Goal: Task Accomplishment & Management: Manage account settings

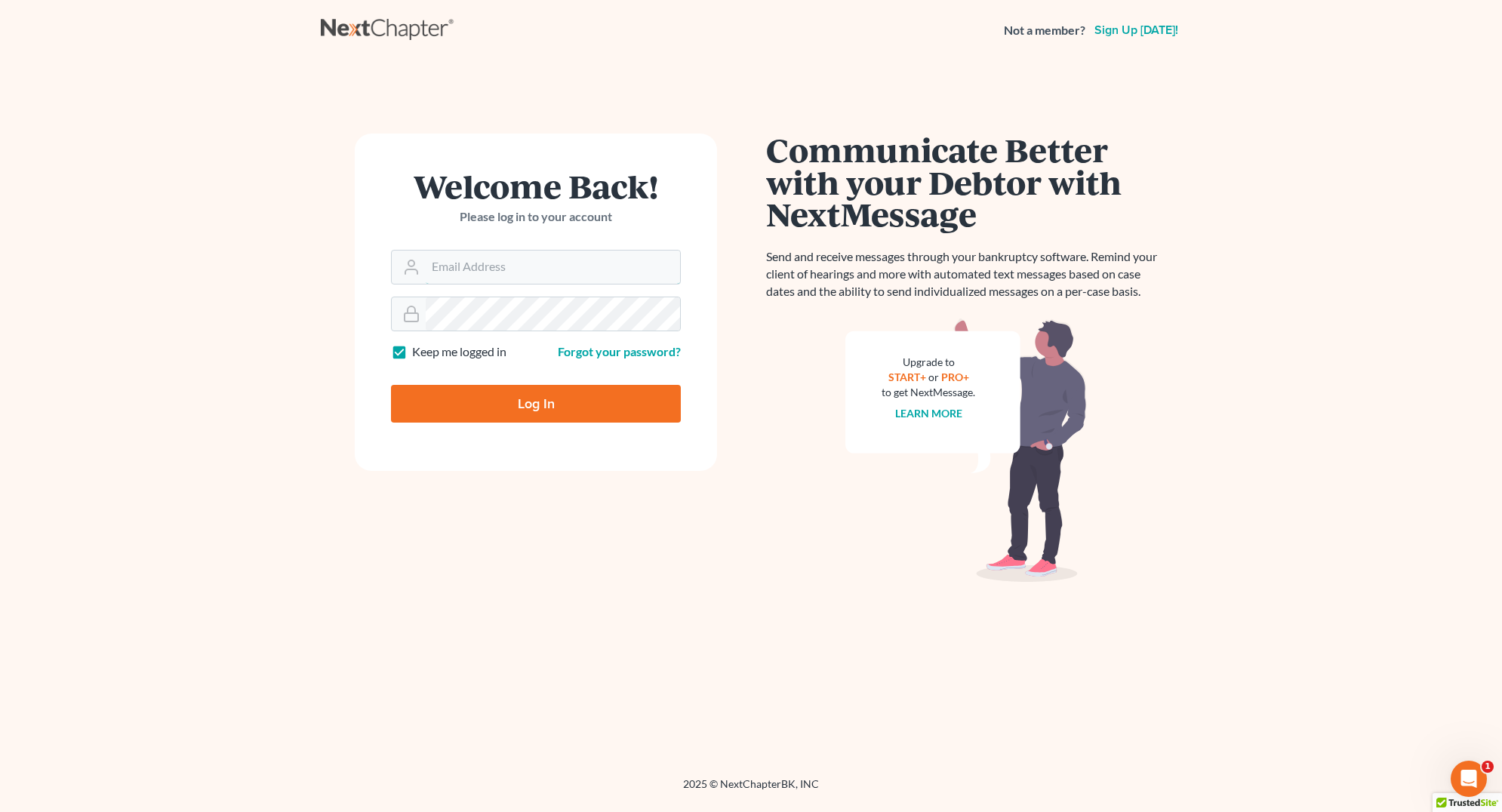
type input "[EMAIL_ADDRESS][DOMAIN_NAME]"
click at [527, 411] on input "Log In" at bounding box center [536, 403] width 290 height 38
type input "Thinking..."
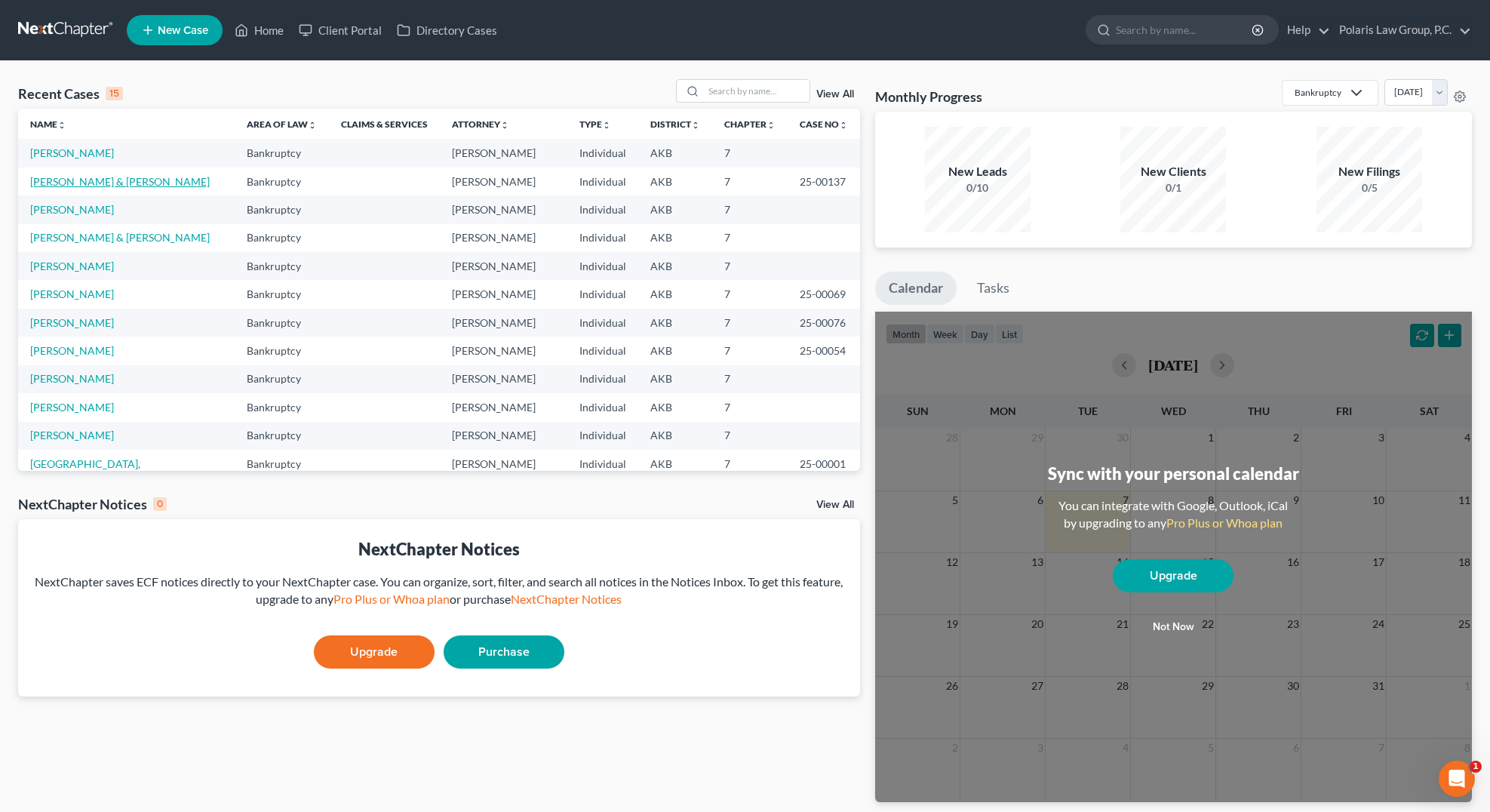
click at [79, 175] on link "Baylor, Shannon & Michael" at bounding box center [120, 181] width 180 height 13
select select "4"
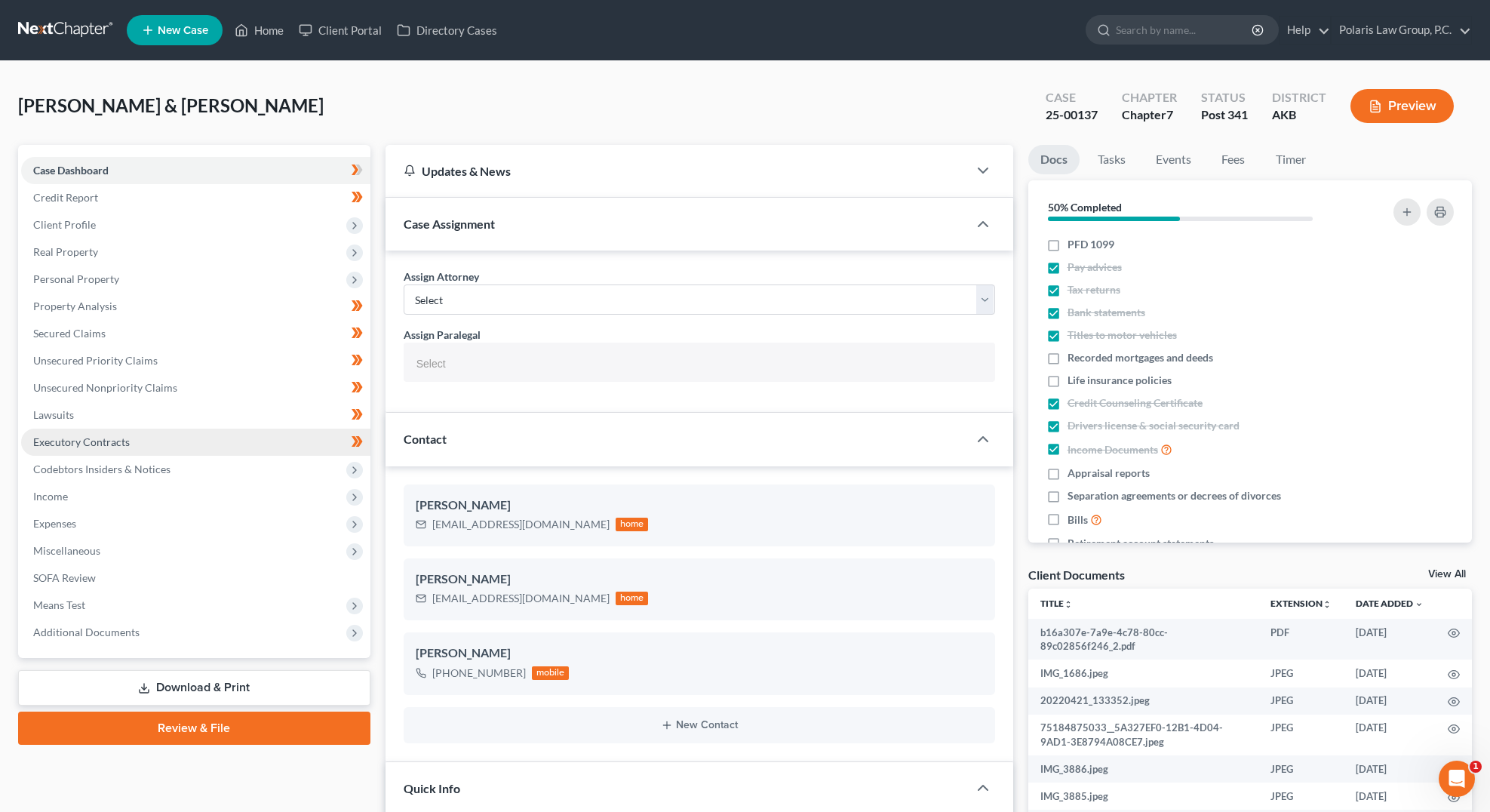
select select "25452"
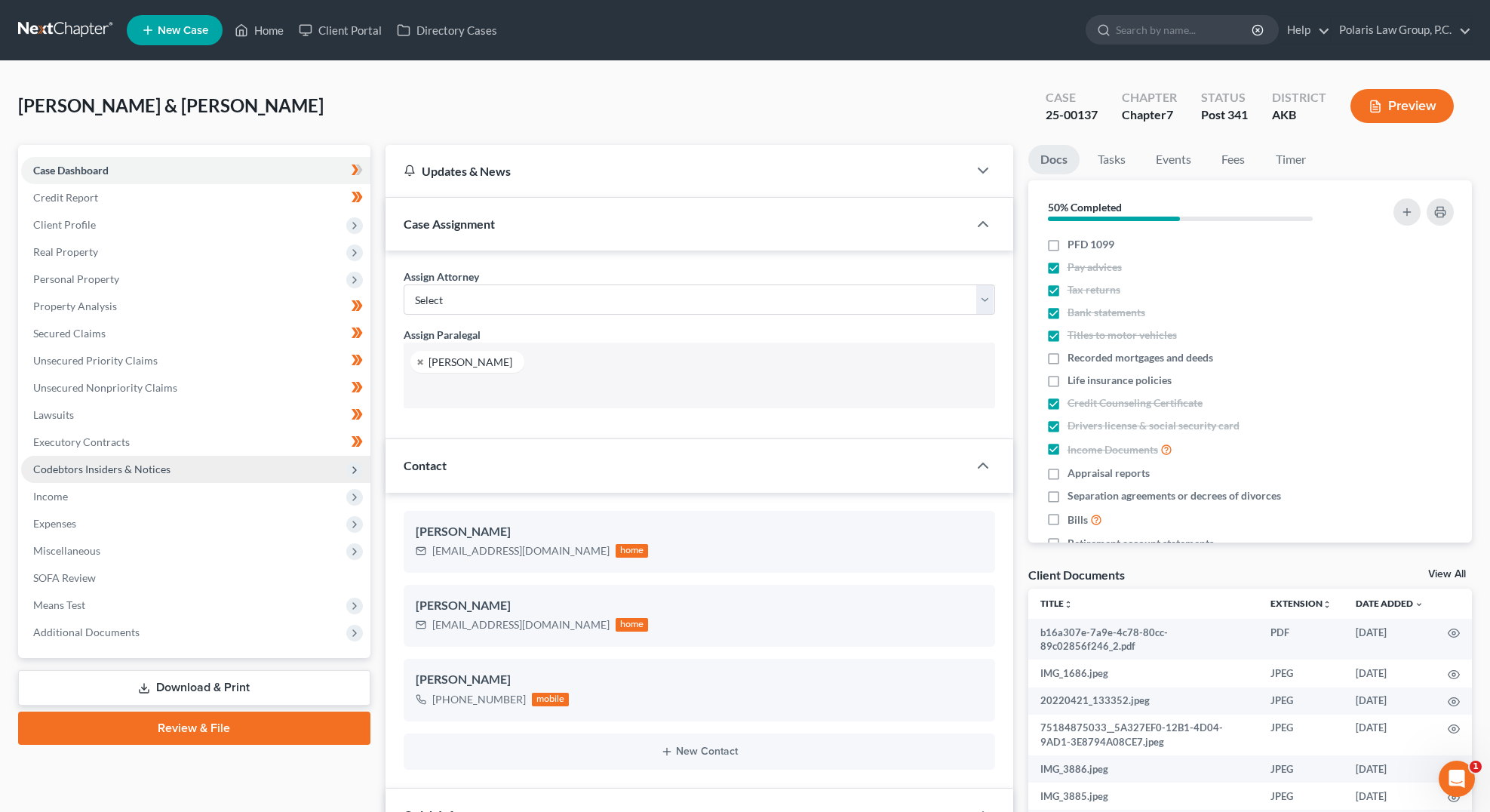
scroll to position [381, 0]
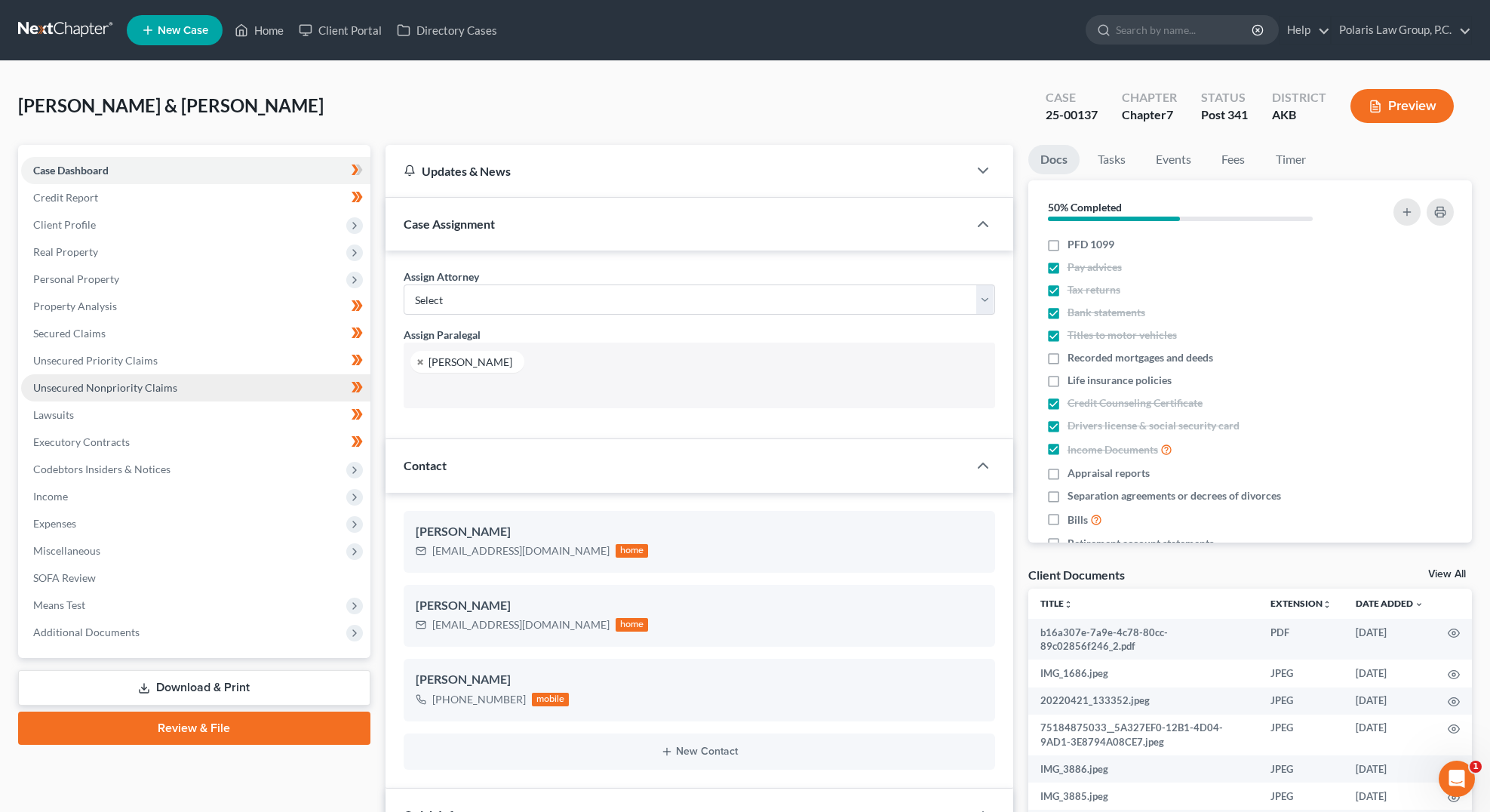
click at [91, 386] on span "Unsecured Nonpriority Claims" at bounding box center [105, 387] width 144 height 13
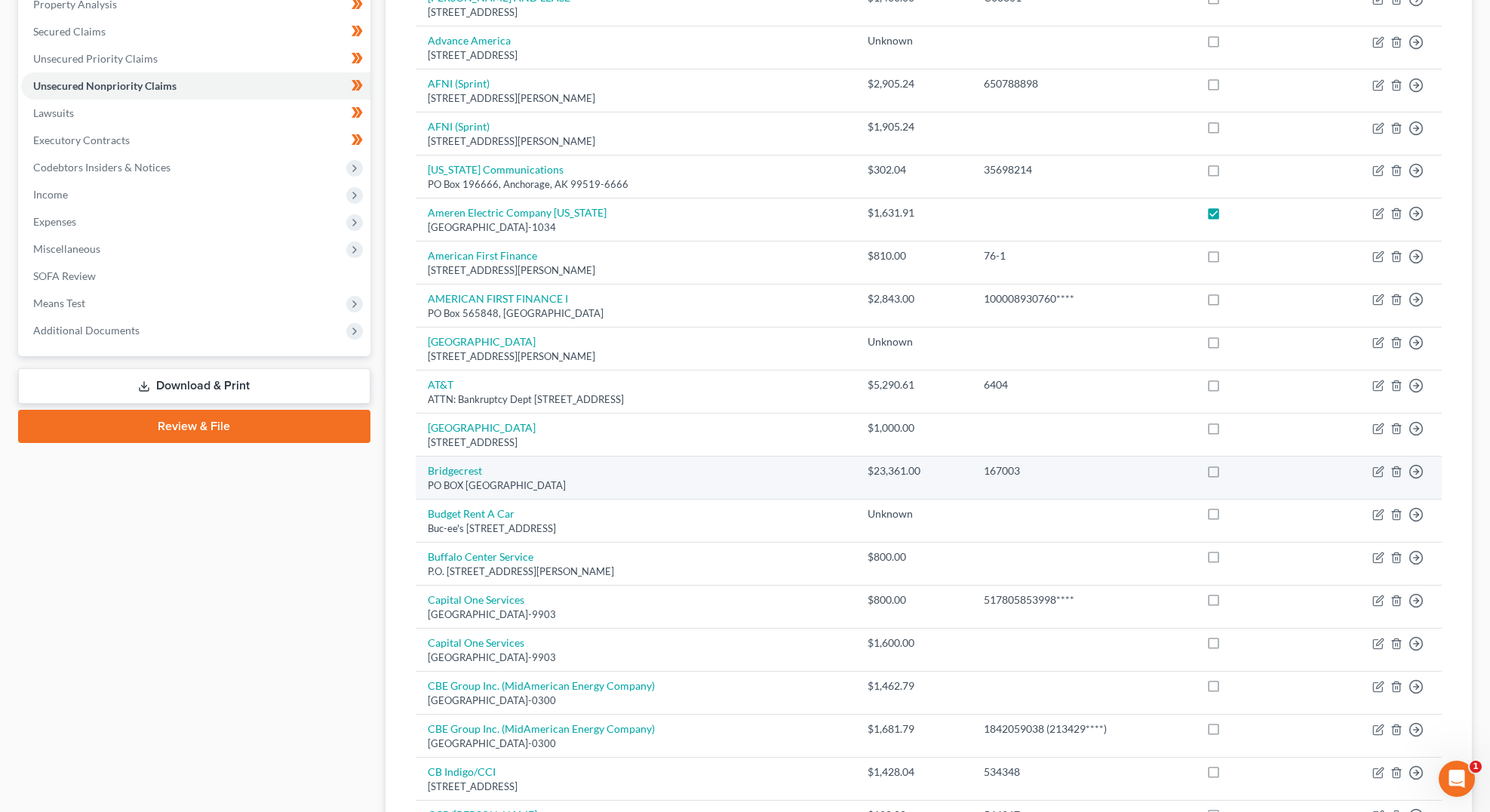
scroll to position [935, 0]
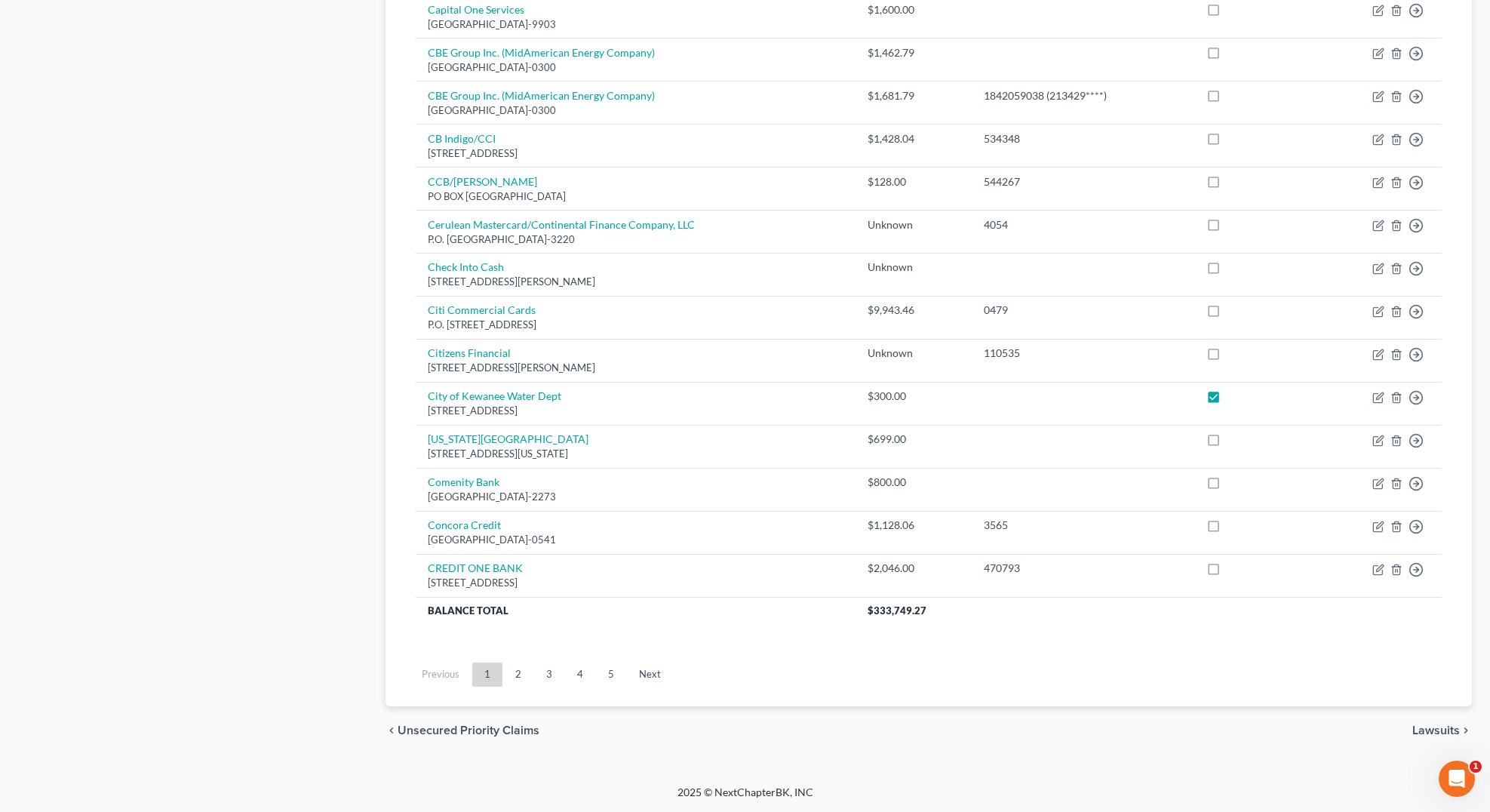
click at [583, 671] on link "4" at bounding box center [581, 675] width 31 height 24
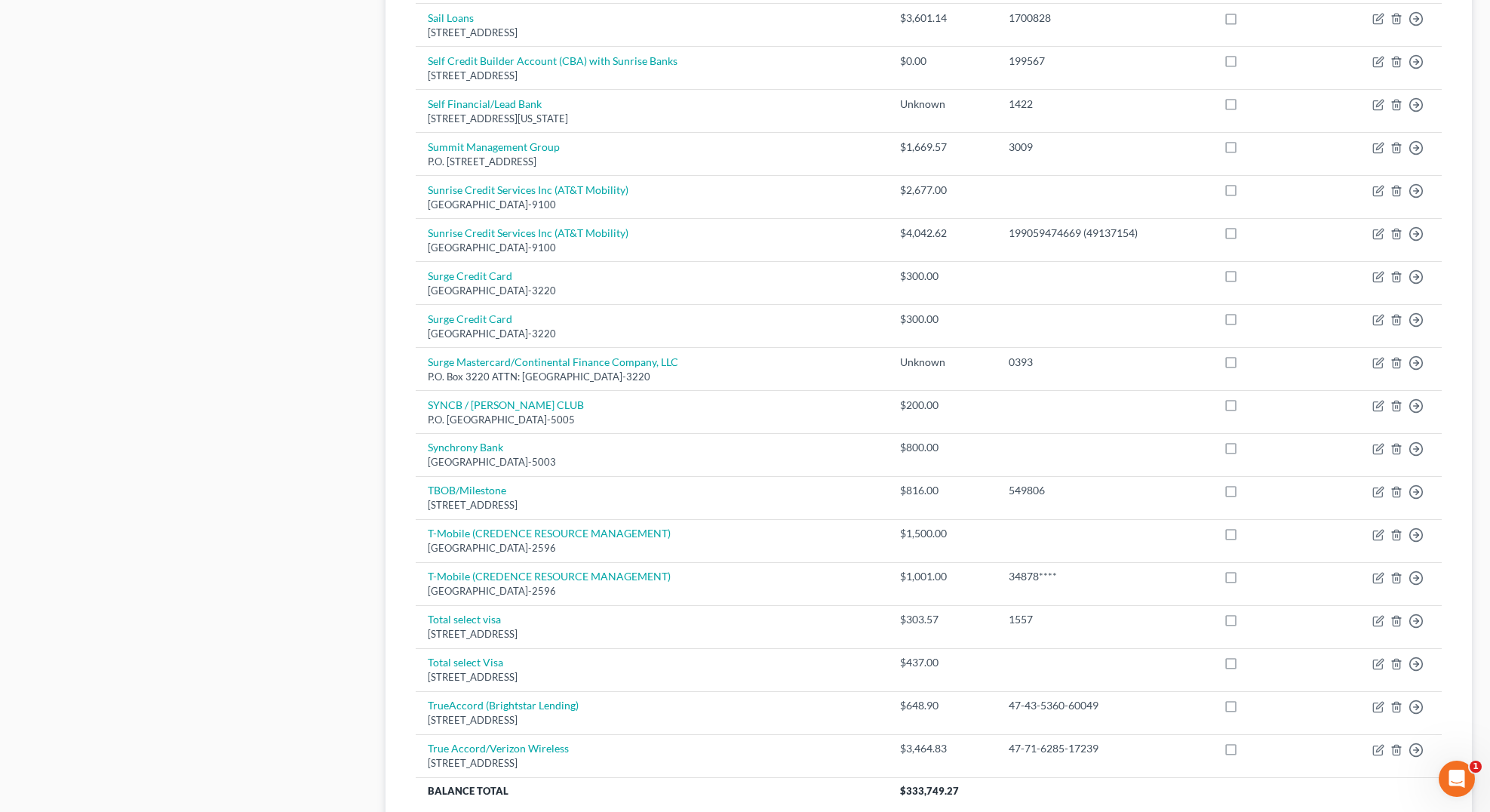
scroll to position [377, 0]
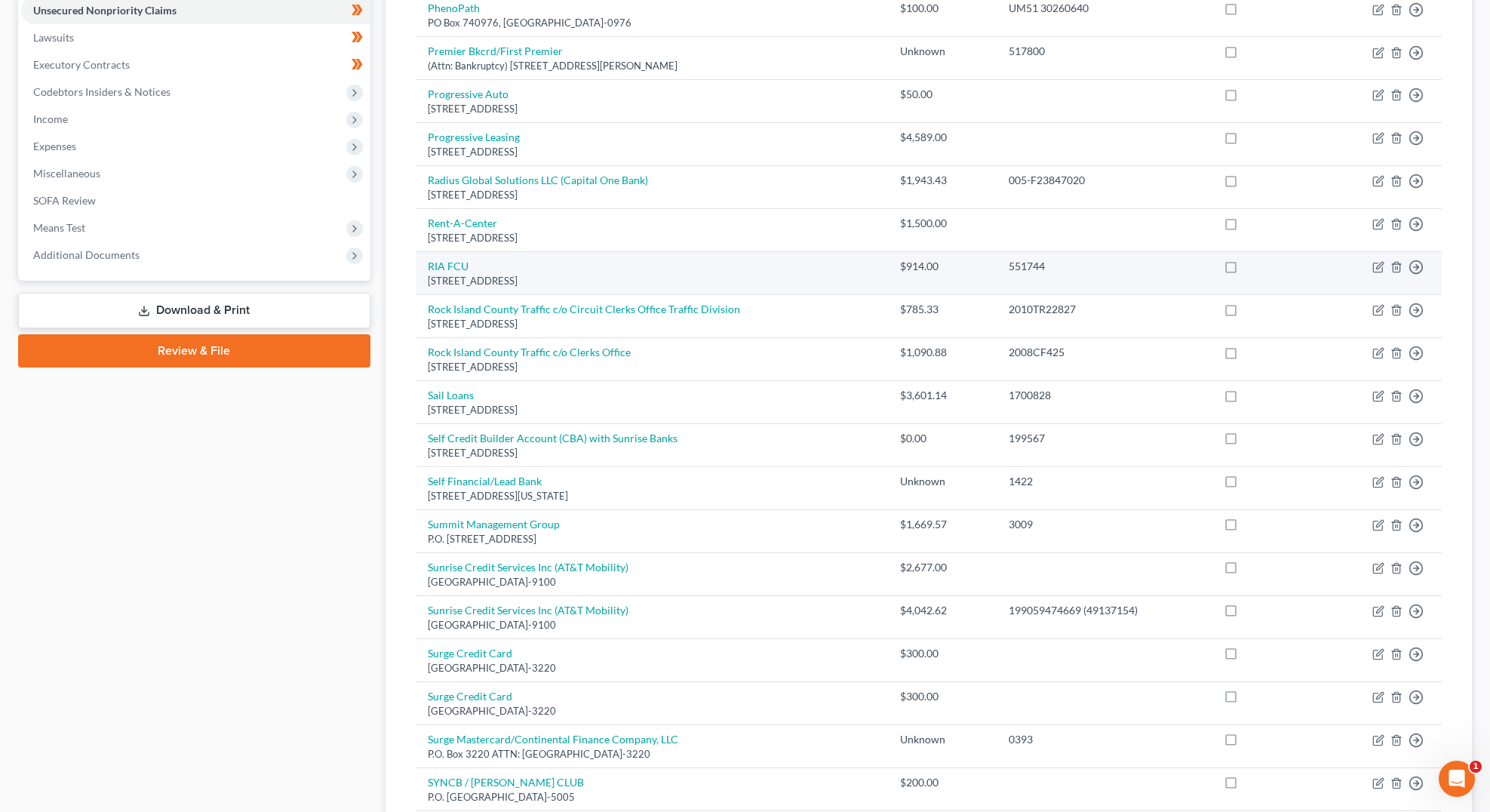
click at [1372, 264] on td "Move to D Move to E Move to G Move to Notice Only" at bounding box center [1384, 273] width 114 height 43
click at [1377, 264] on icon "button" at bounding box center [1378, 267] width 12 height 12
select select "16"
select select "2"
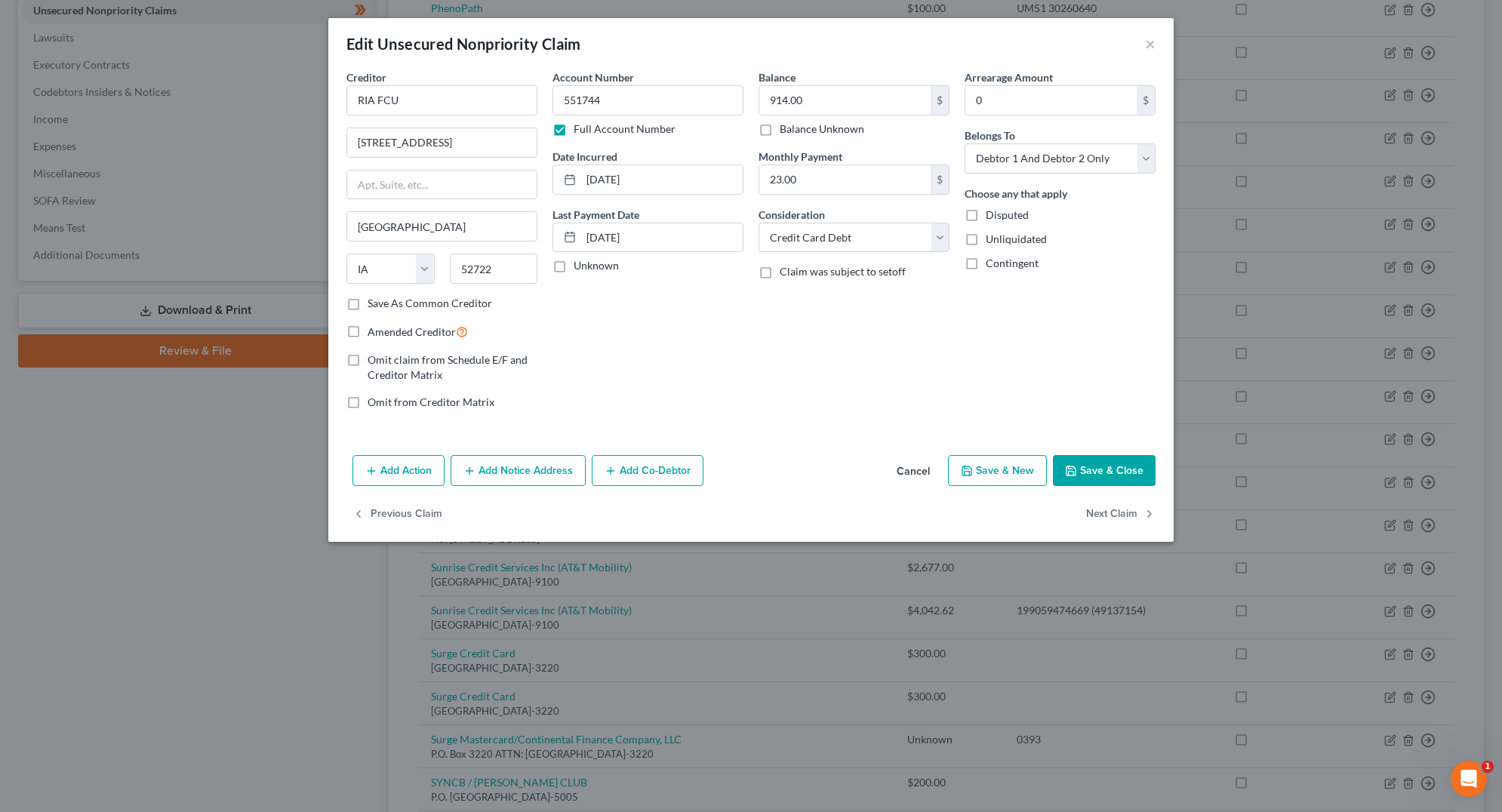
click at [901, 466] on button "Cancel" at bounding box center [913, 472] width 58 height 31
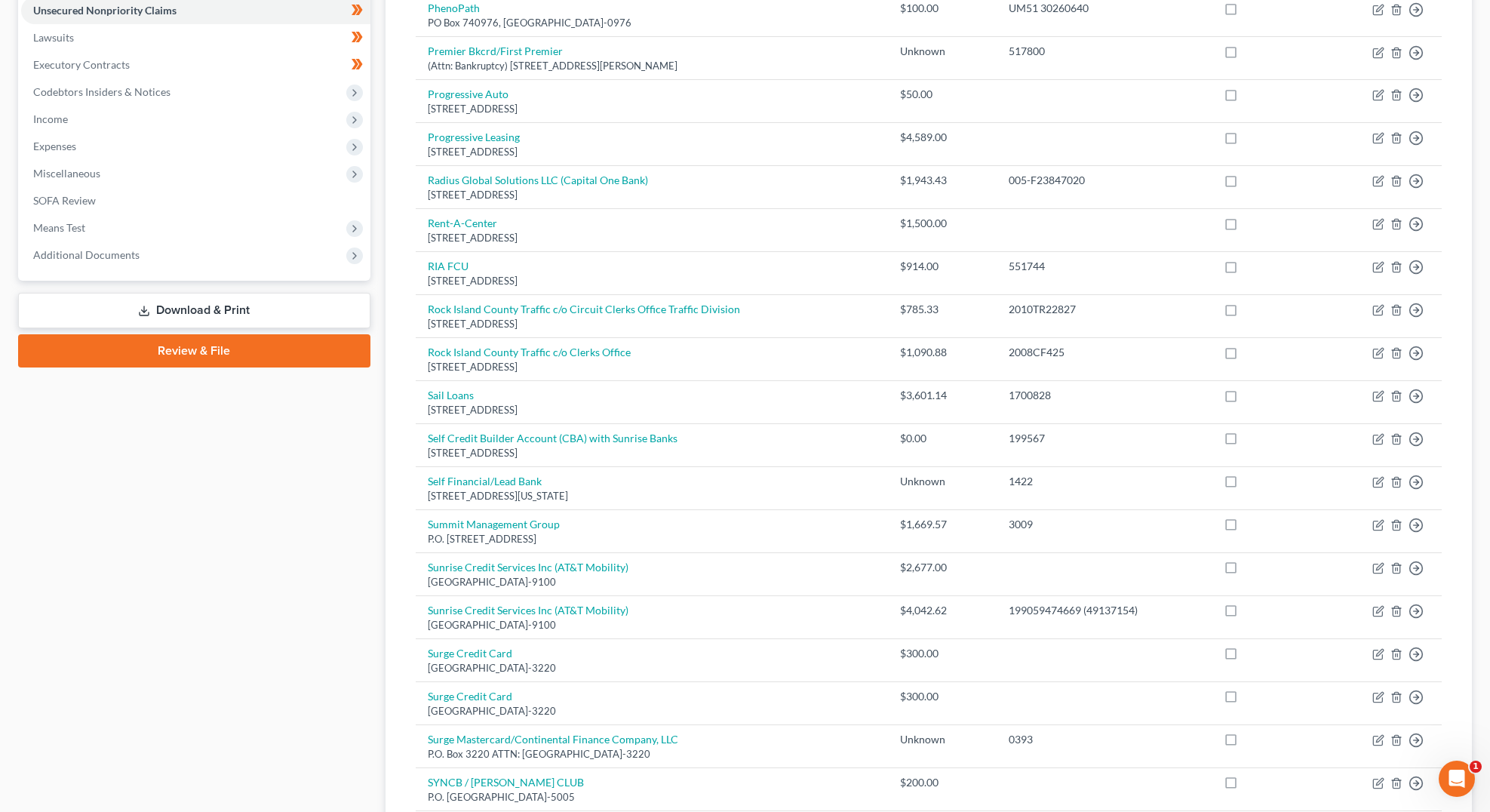
drag, startPoint x: 254, startPoint y: 459, endPoint x: 247, endPoint y: 458, distance: 7.1
drag, startPoint x: 247, startPoint y: 458, endPoint x: 231, endPoint y: 450, distance: 17.9
click at [231, 450] on div "Case Dashboard Payments Invoices Payments Payments Credit Report Client Profile" at bounding box center [194, 540] width 368 height 1544
drag, startPoint x: 225, startPoint y: 449, endPoint x: 218, endPoint y: 446, distance: 7.6
click at [218, 446] on div "Case Dashboard Payments Invoices Payments Payments Credit Report Client Profile" at bounding box center [194, 540] width 368 height 1544
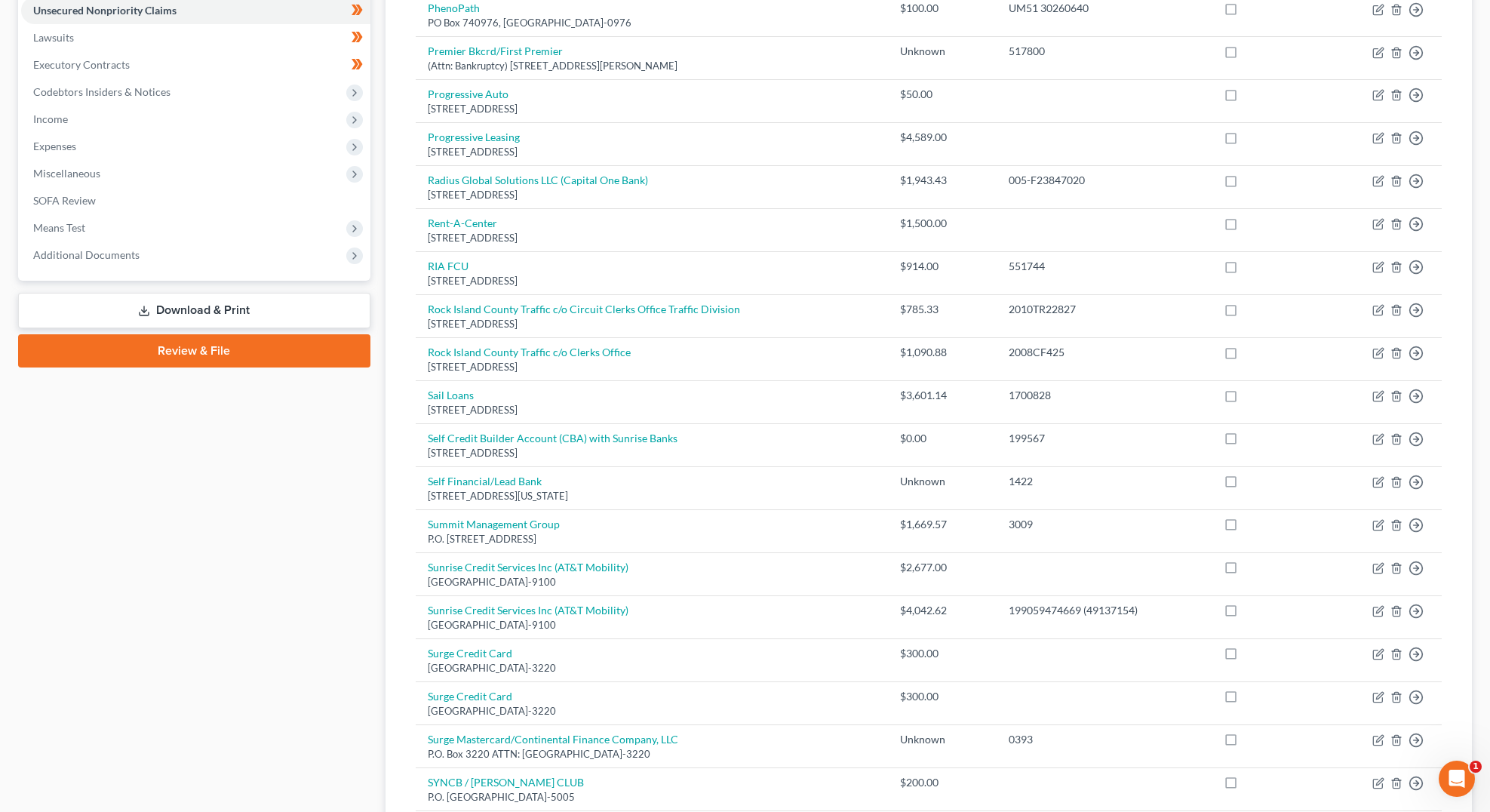
drag, startPoint x: 210, startPoint y: 440, endPoint x: 205, endPoint y: 432, distance: 9.4
click at [207, 436] on div "Case Dashboard Payments Invoices Payments Payments Credit Report Client Profile" at bounding box center [194, 540] width 368 height 1544
click at [187, 399] on div "Case Dashboard Payments Invoices Payments Payments Credit Report Client Profile" at bounding box center [194, 540] width 368 height 1544
click at [187, 397] on div "Case Dashboard Payments Invoices Payments Payments Credit Report Client Profile" at bounding box center [194, 540] width 368 height 1544
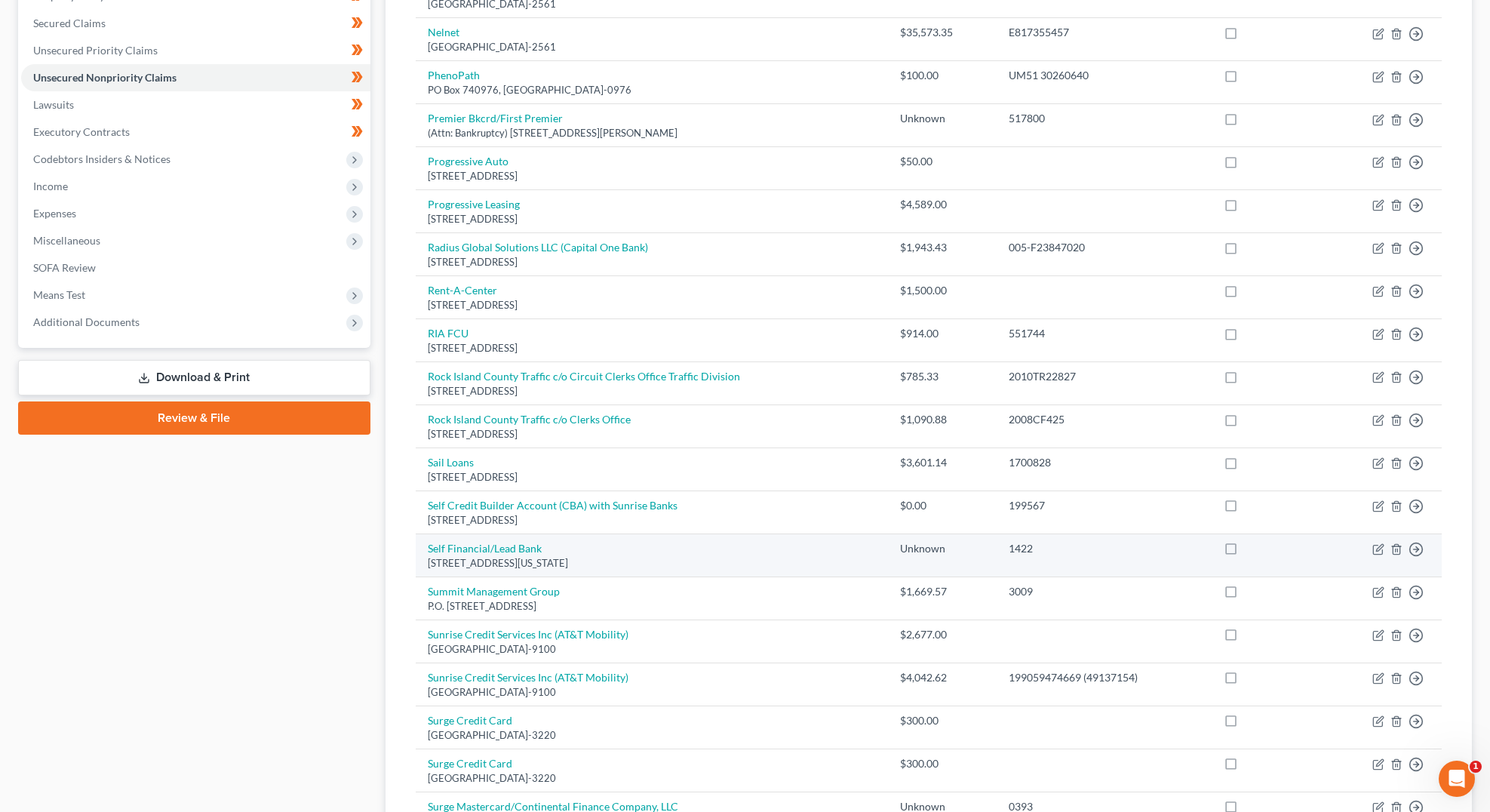
scroll to position [302, 0]
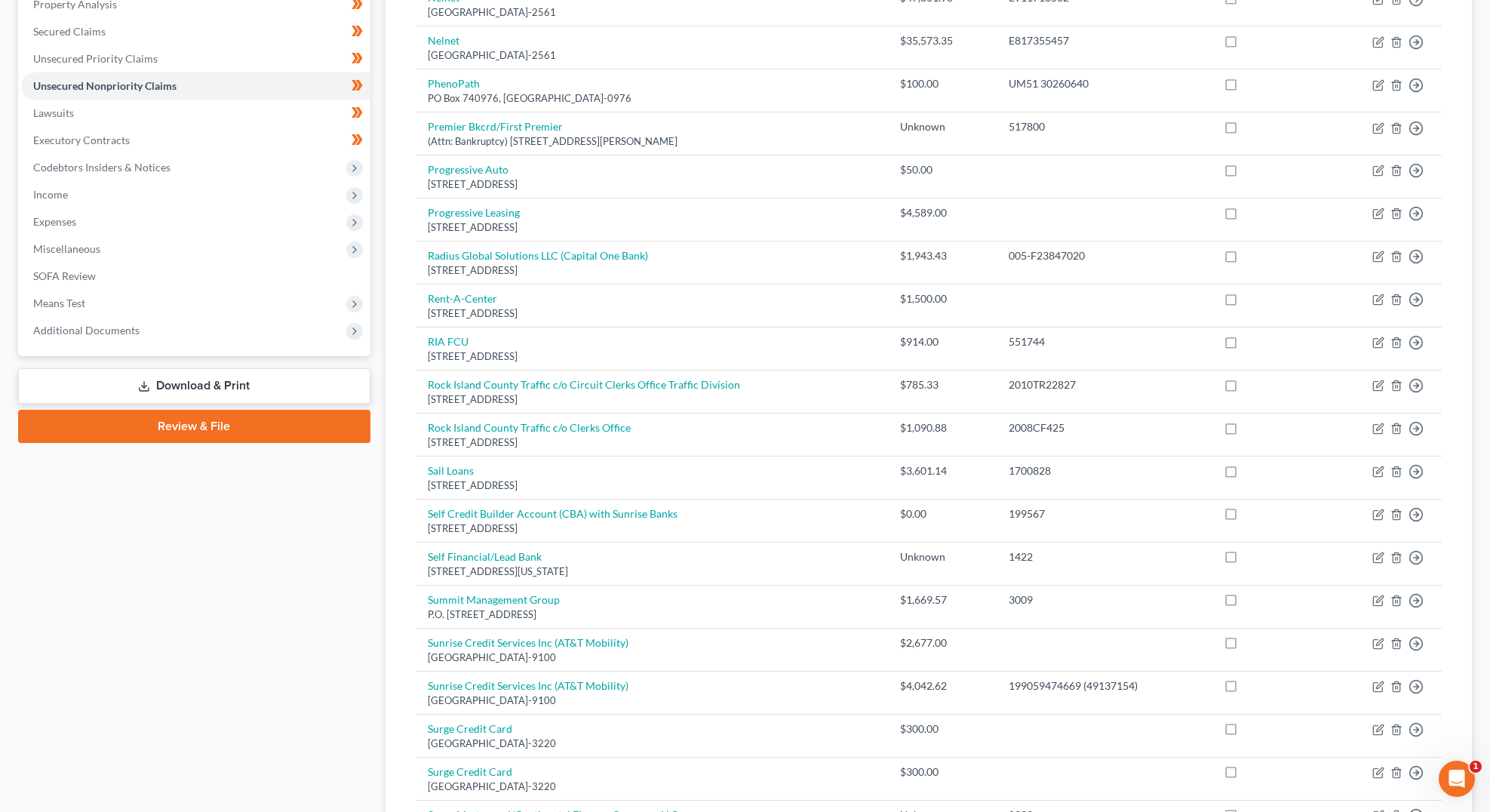
click at [378, 251] on div "Unsecured Nonpriority Claims New Claim Import CSV Export CSV Delete All Credito…" at bounding box center [929, 615] width 1102 height 1544
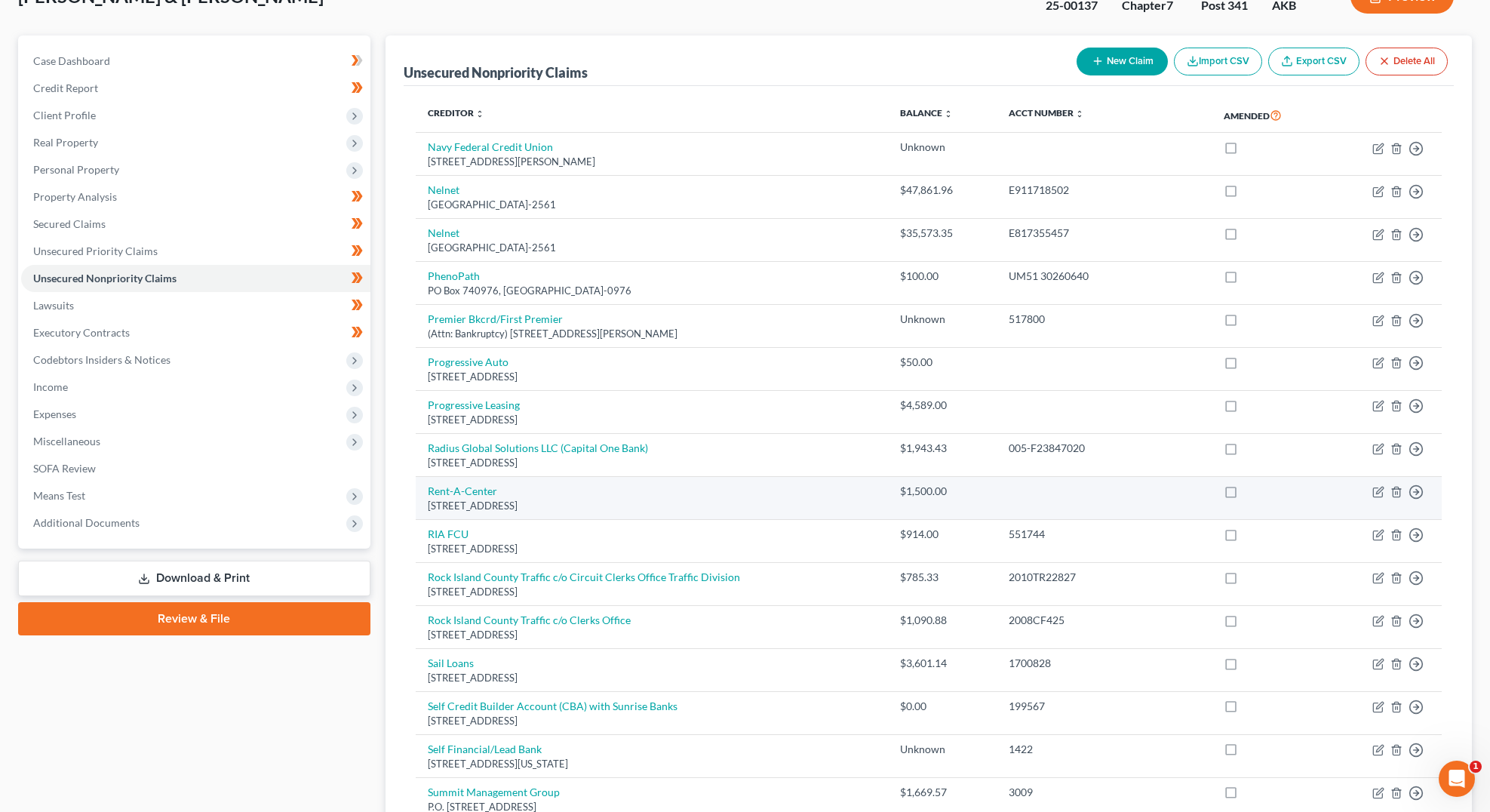
scroll to position [0, 0]
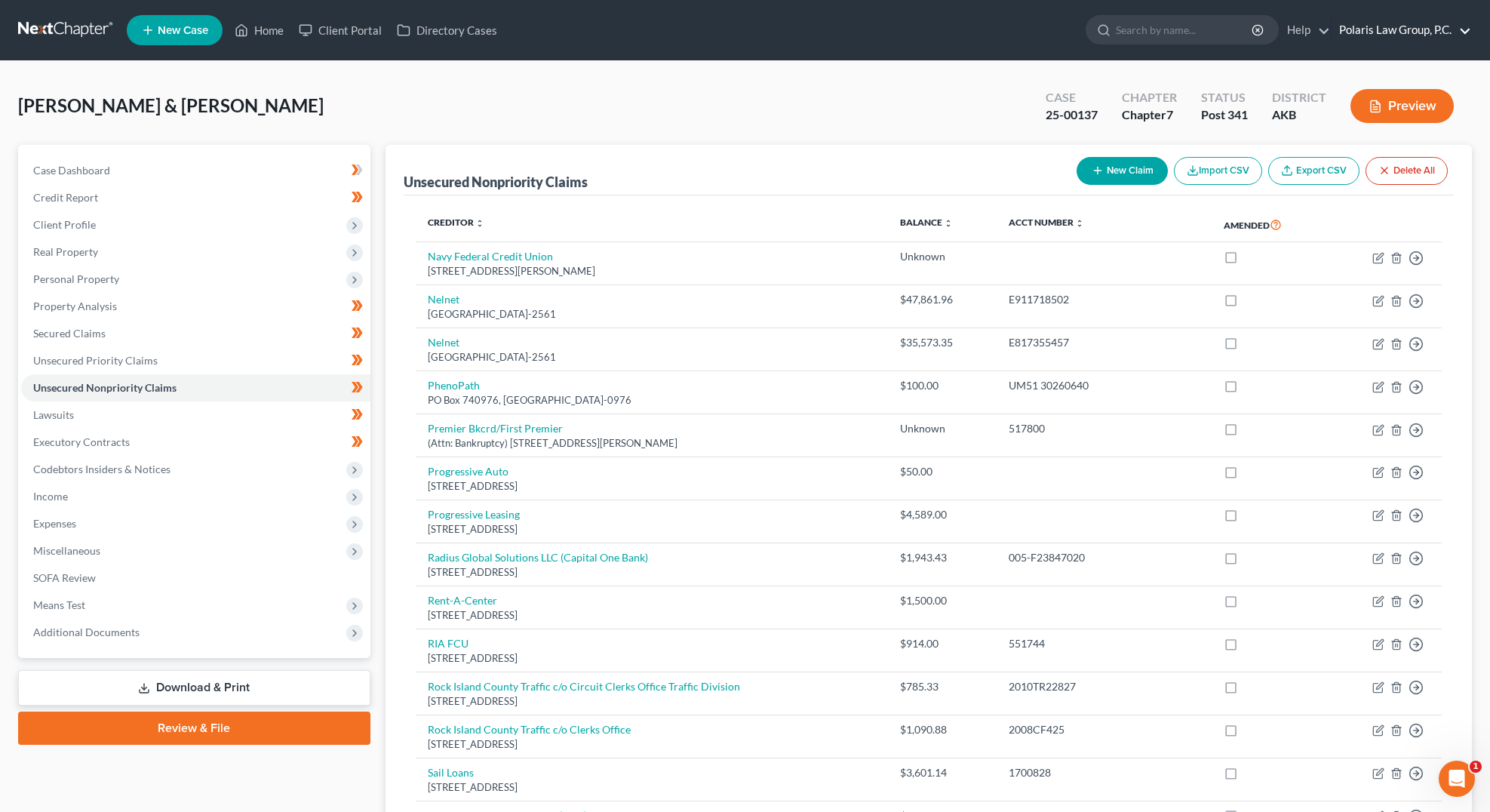
click at [1415, 28] on link "Polaris Law Group, P.C." at bounding box center [1401, 31] width 140 height 27
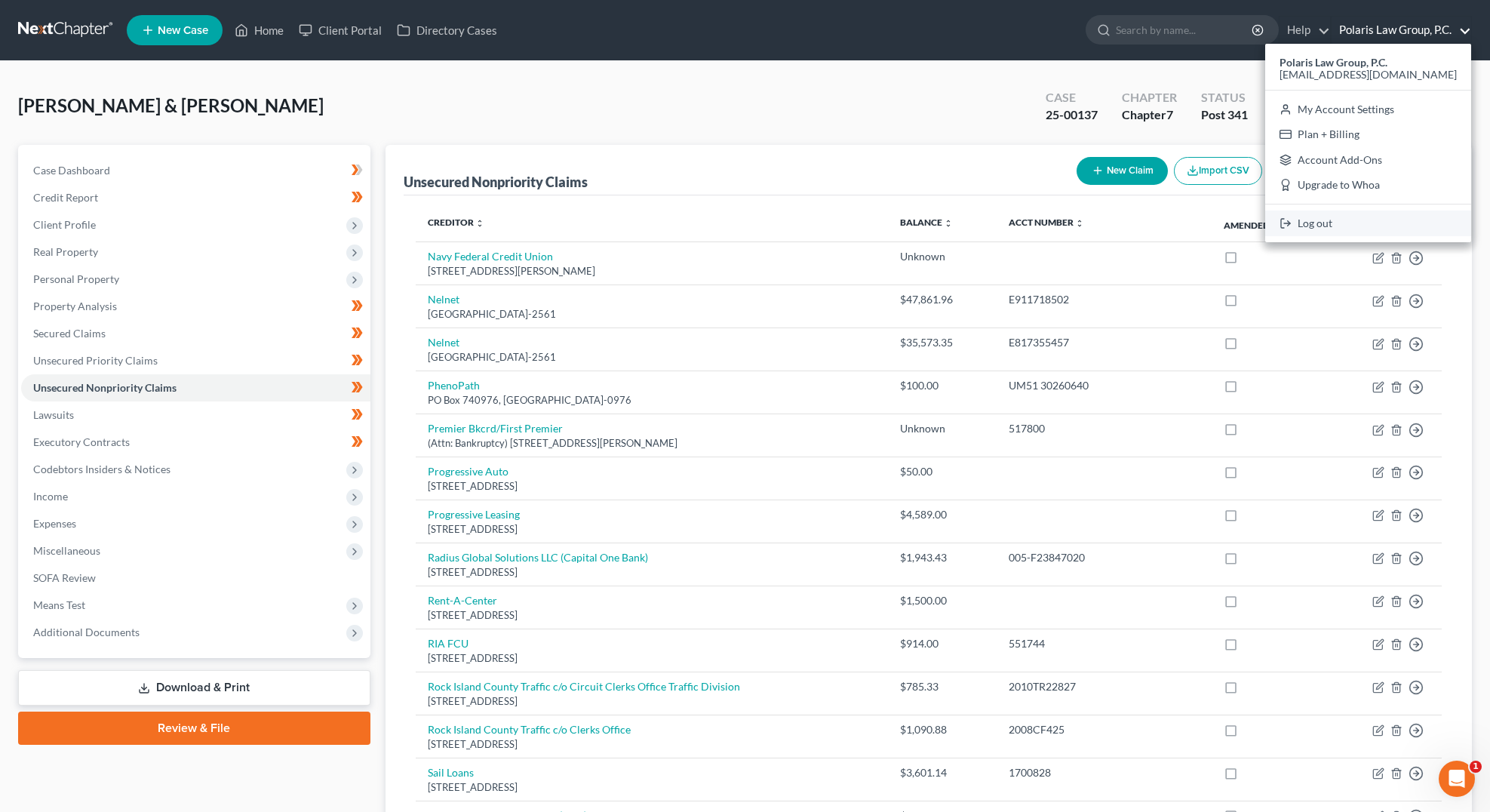
click at [1344, 222] on link "Log out" at bounding box center [1368, 223] width 206 height 25
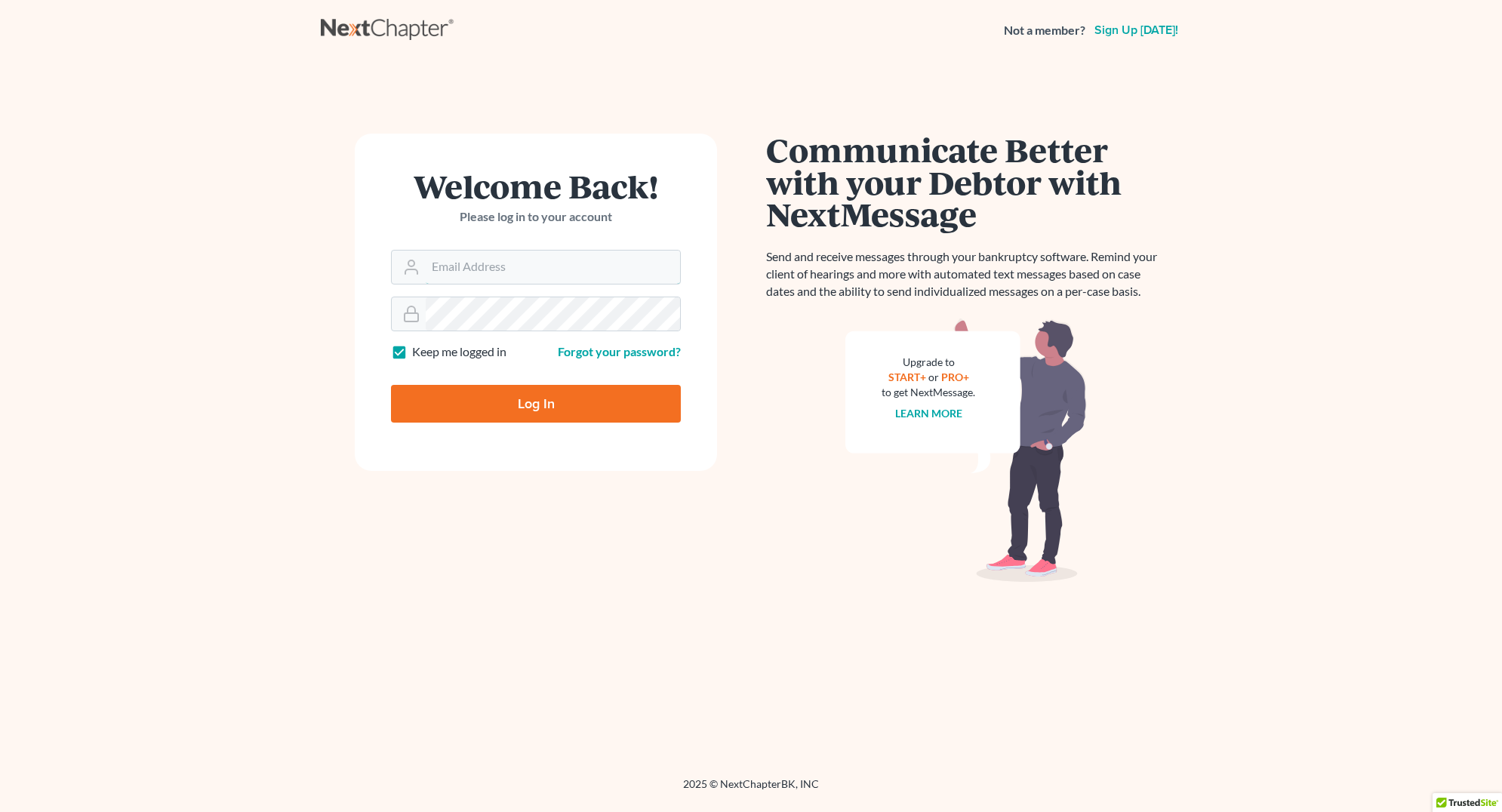
type input "[EMAIL_ADDRESS][DOMAIN_NAME]"
click at [509, 408] on input "Log In" at bounding box center [536, 403] width 290 height 38
type input "Thinking..."
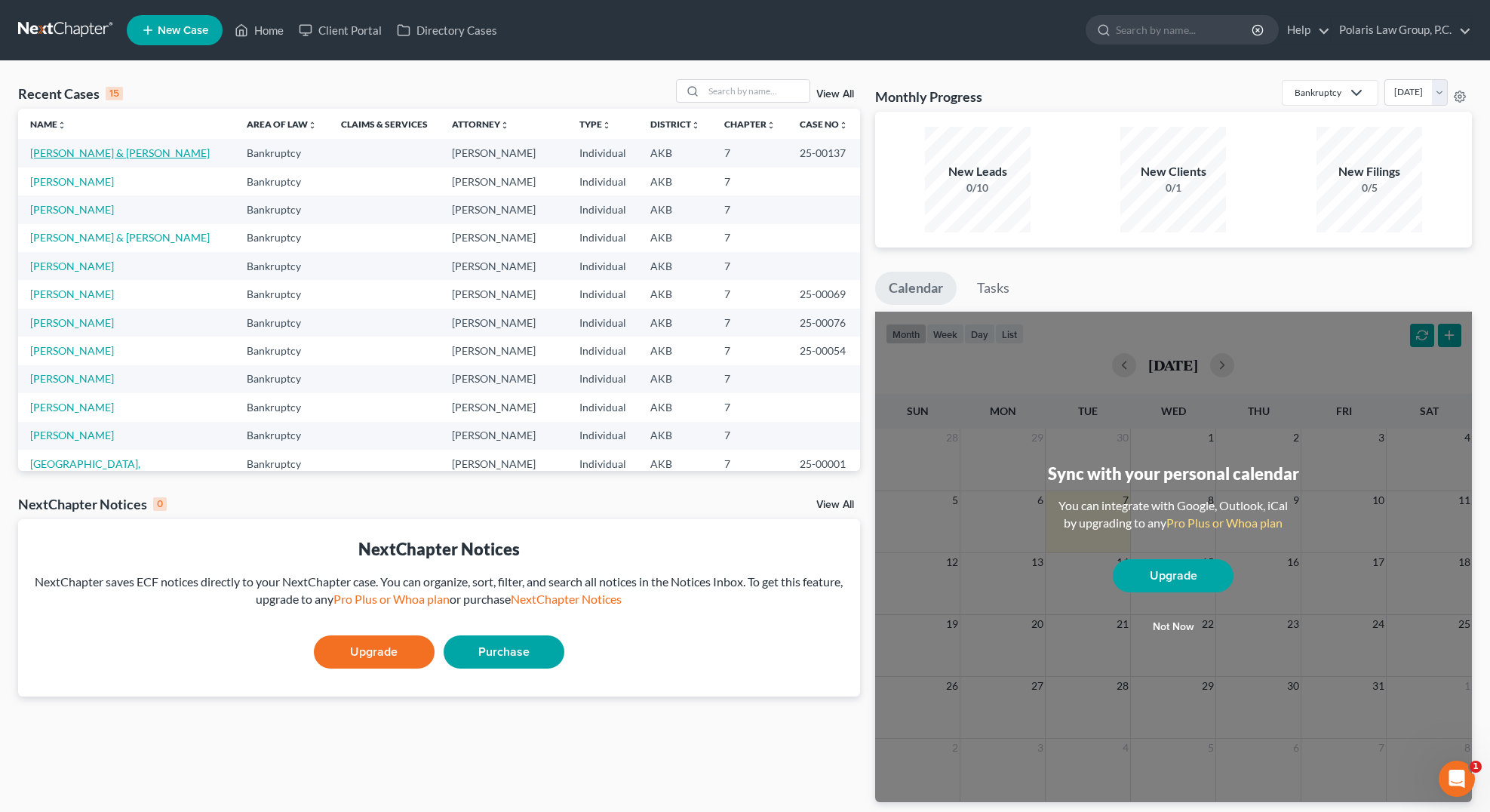
click at [96, 148] on link "Baylor, Shannon & Michael" at bounding box center [120, 153] width 180 height 13
select select "4"
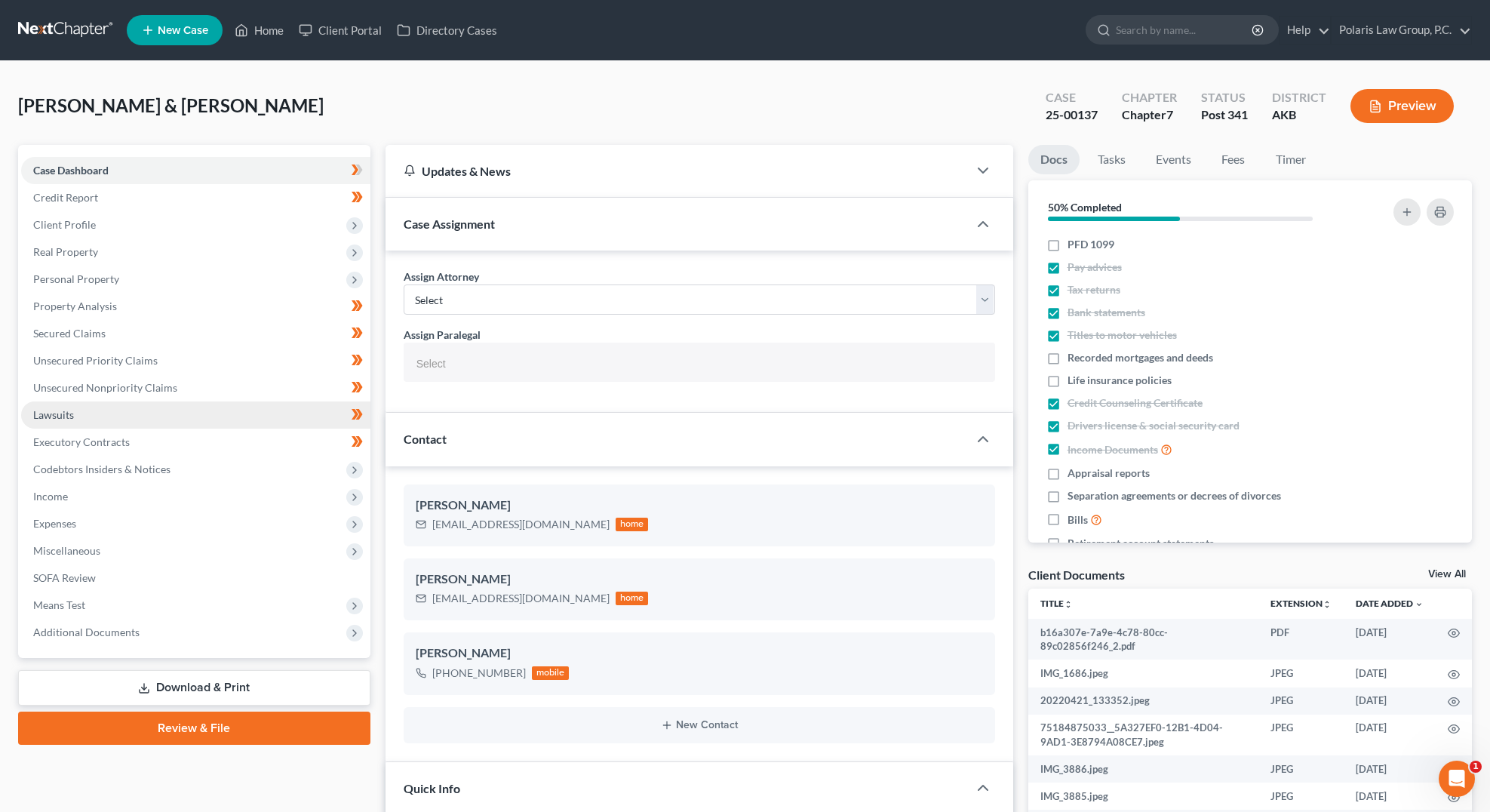
select select "25452"
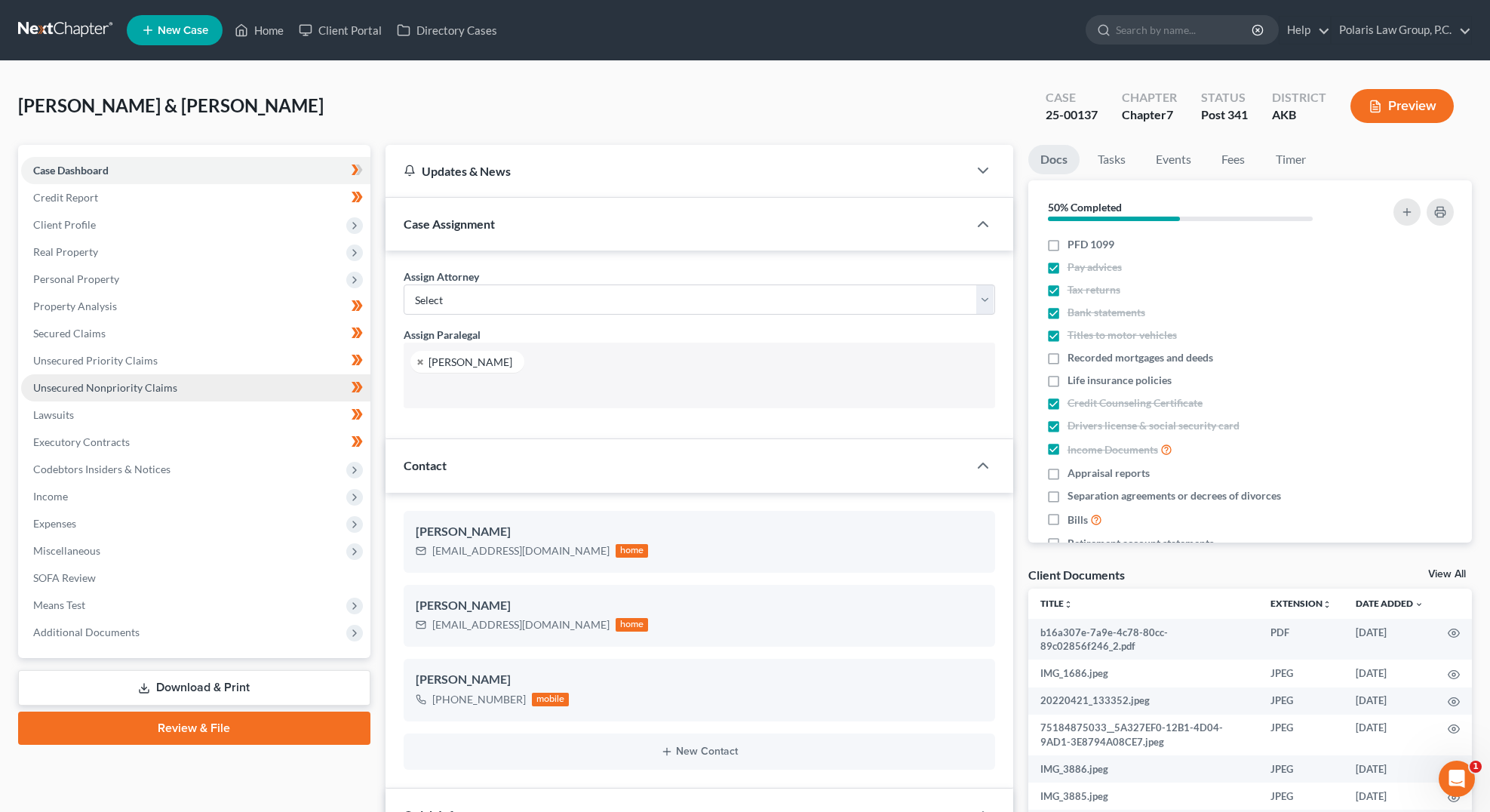
scroll to position [381, 0]
click at [86, 386] on span "Unsecured Nonpriority Claims" at bounding box center [105, 387] width 144 height 13
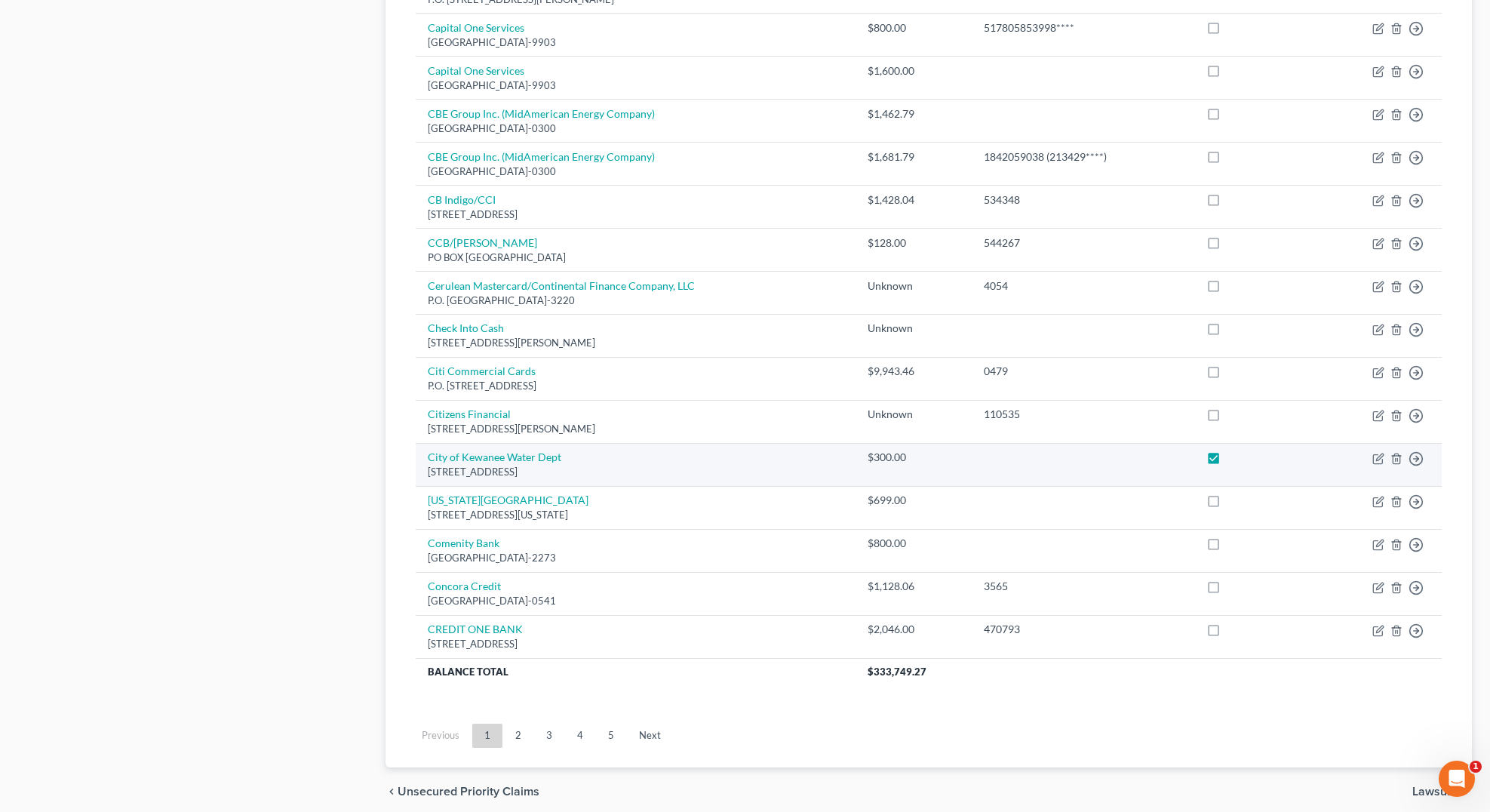
scroll to position [935, 0]
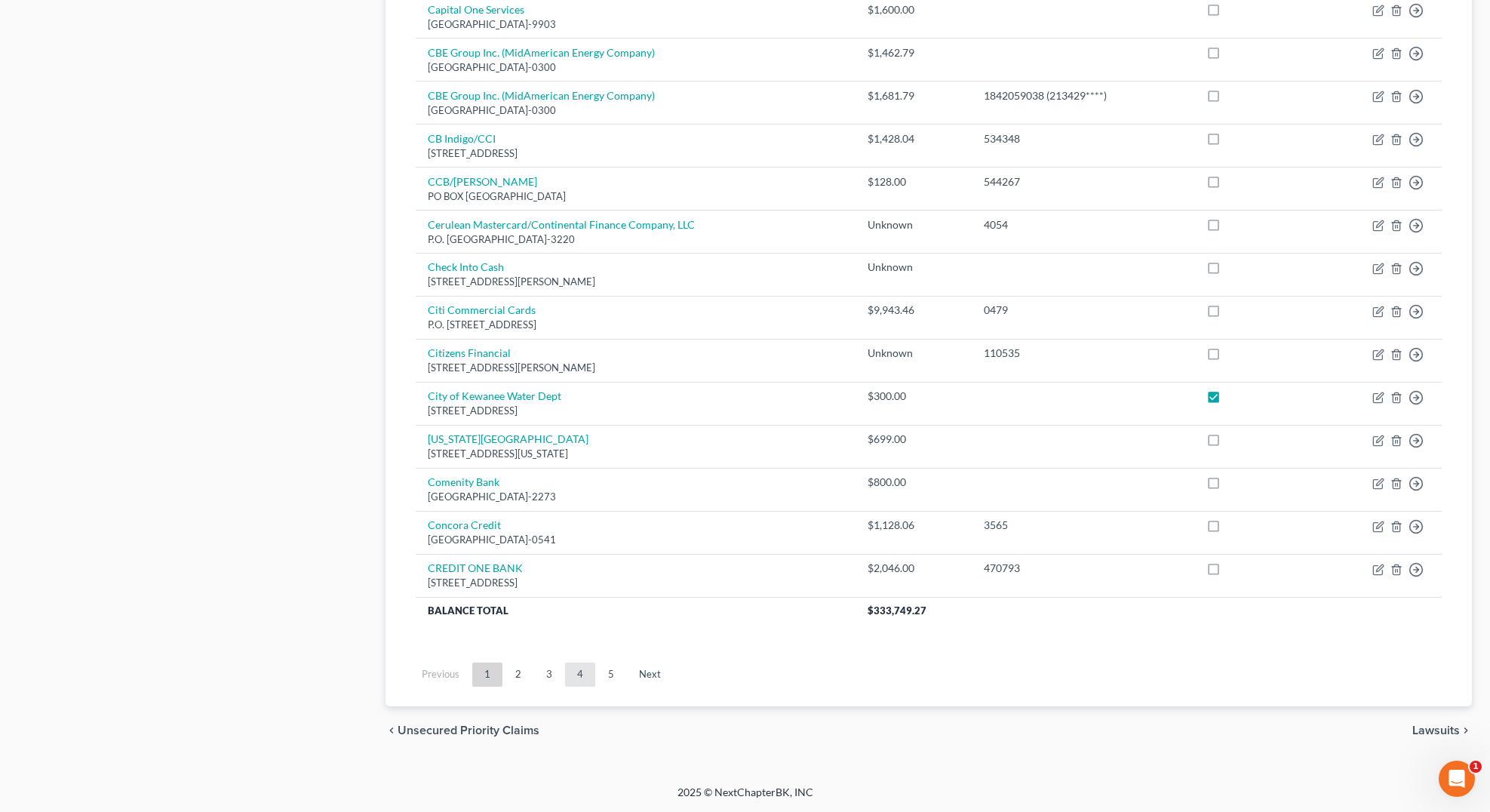
click at [581, 672] on link "4" at bounding box center [581, 675] width 31 height 24
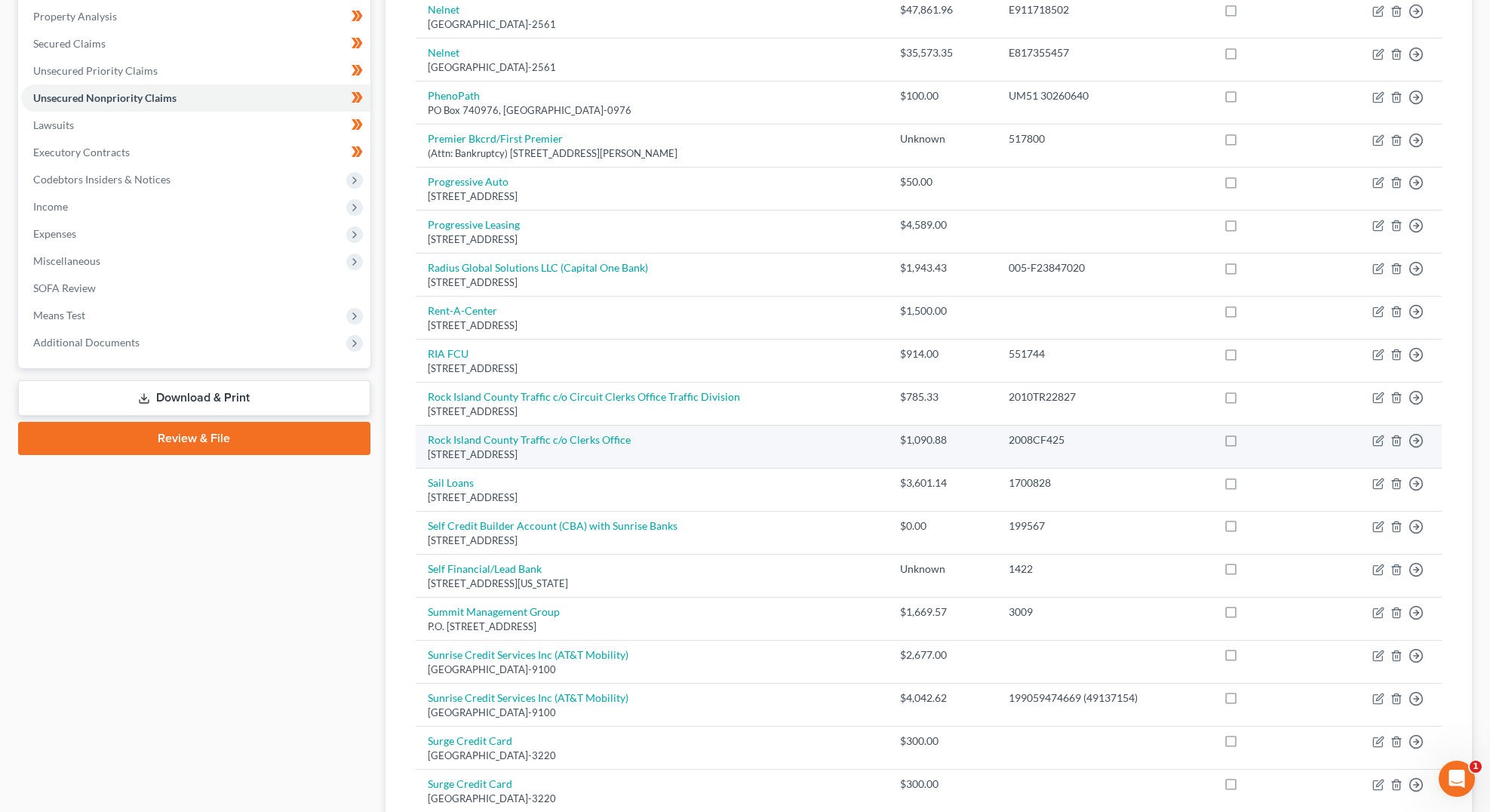
scroll to position [226, 0]
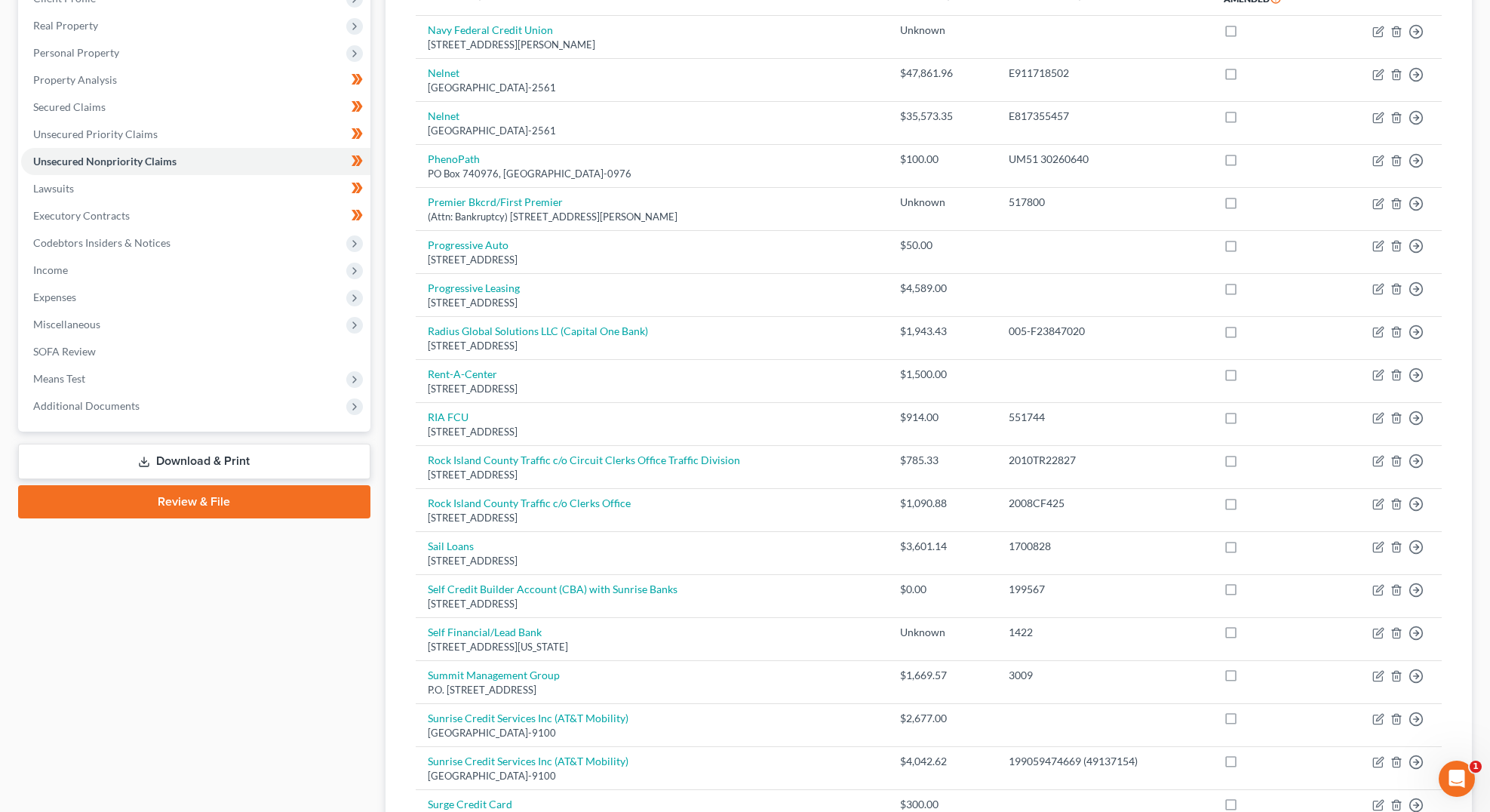
click at [331, 622] on div "Case Dashboard Payments Invoices Payments Payments Credit Report Client Profile" at bounding box center [194, 691] width 368 height 1544
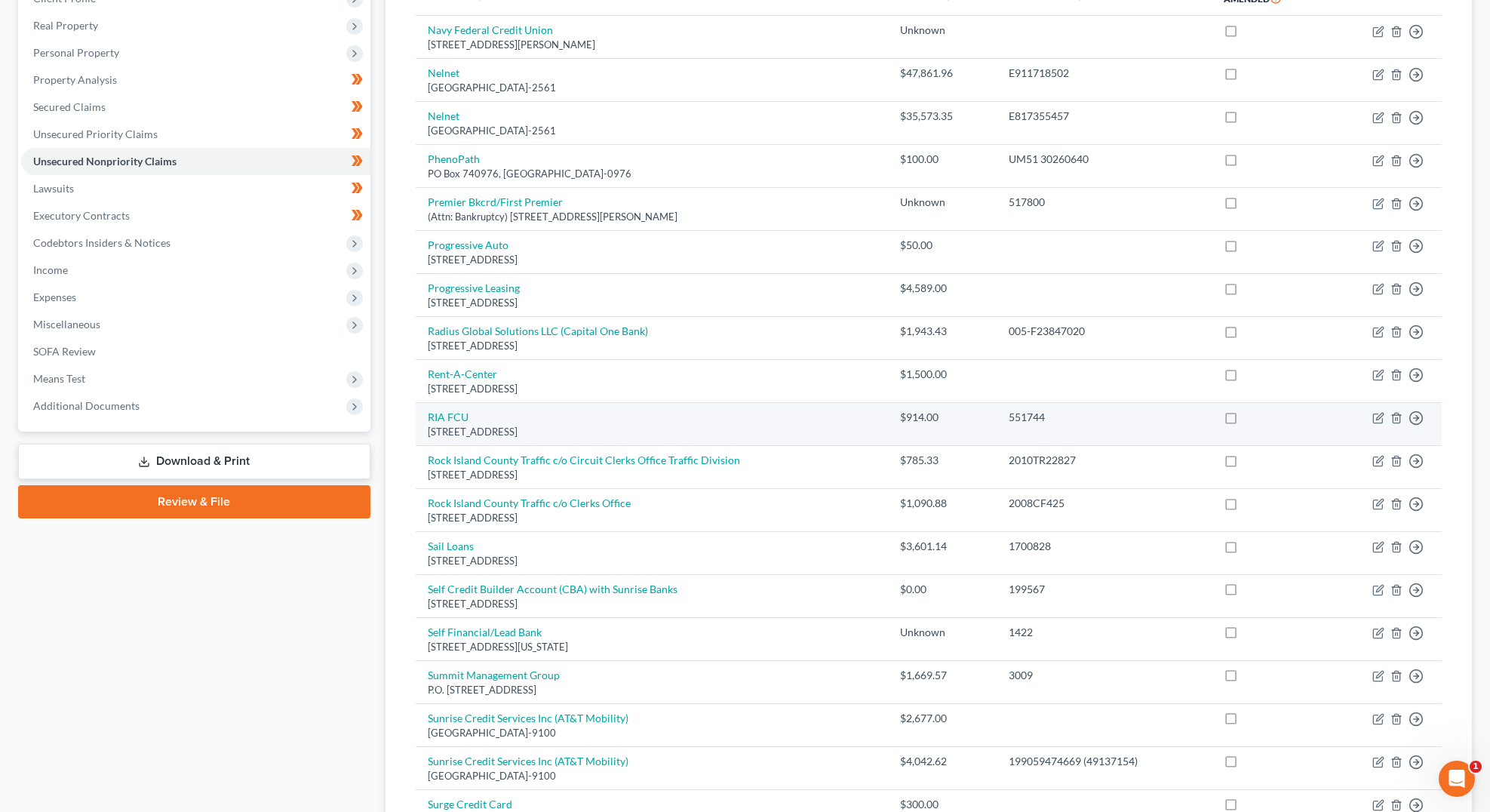
click at [1021, 419] on div "551744" at bounding box center [1104, 417] width 191 height 15
copy div "551744"
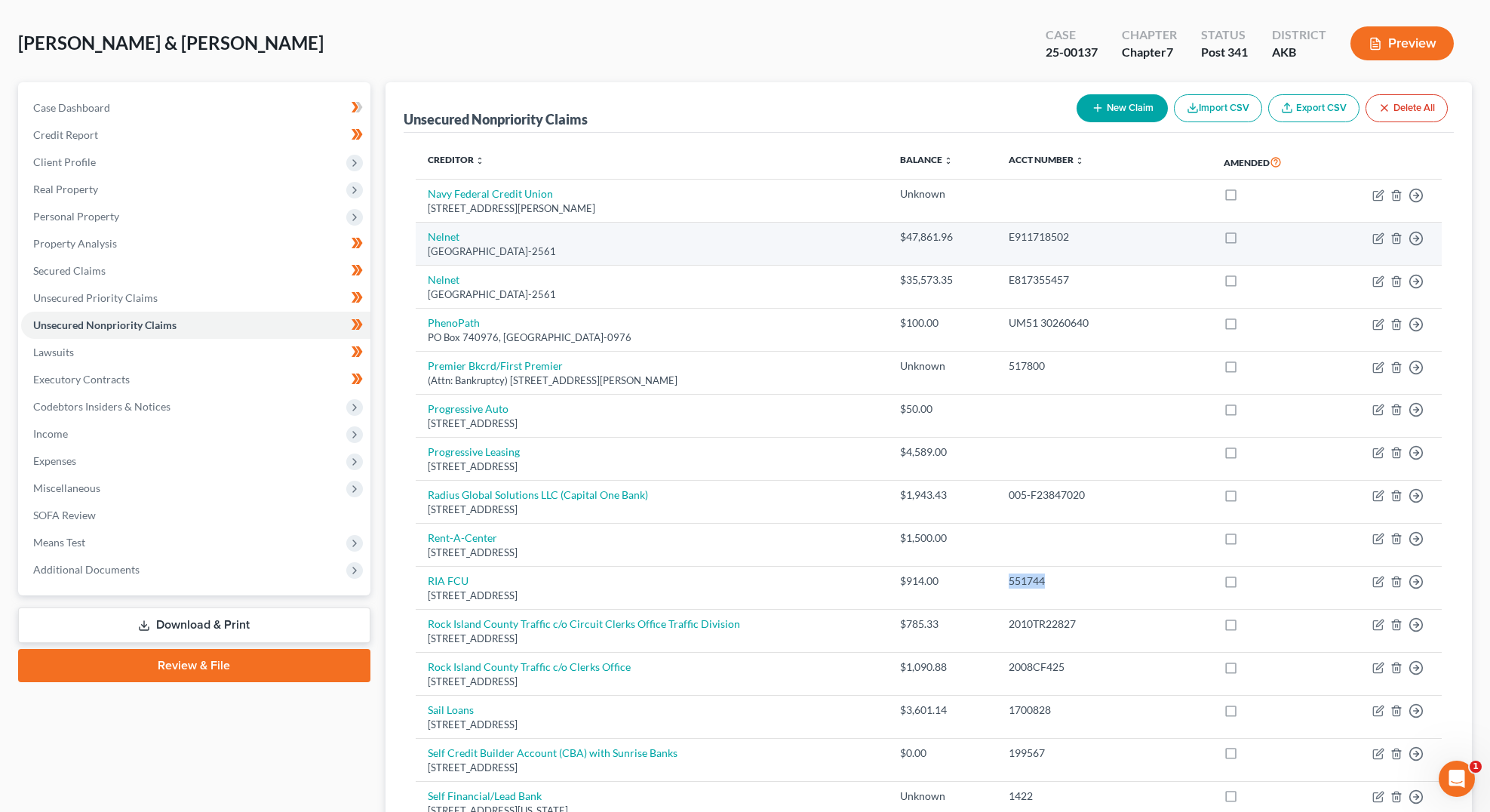
scroll to position [0, 0]
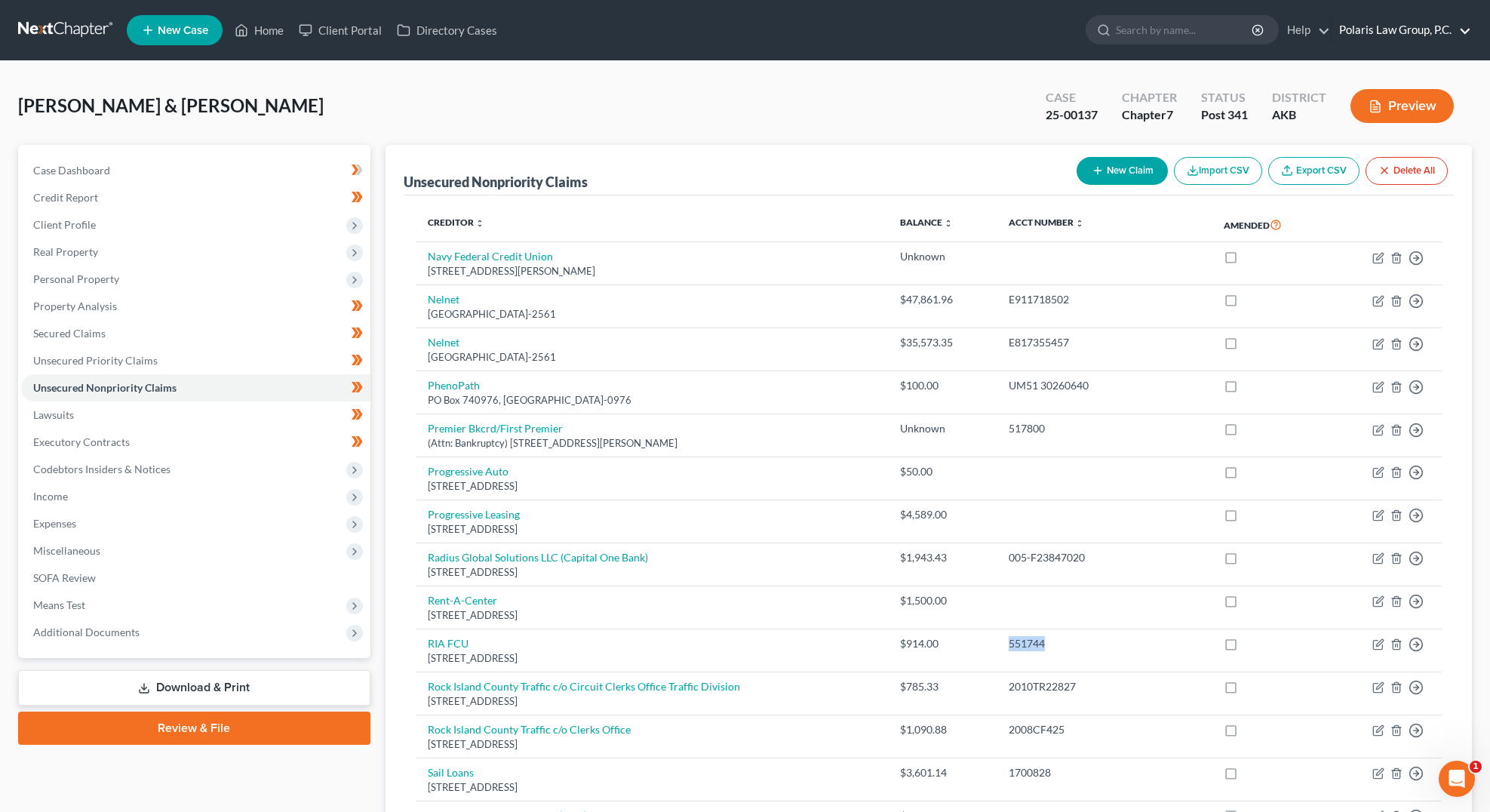
click at [1427, 35] on link "Polaris Law Group, P.C." at bounding box center [1401, 31] width 140 height 27
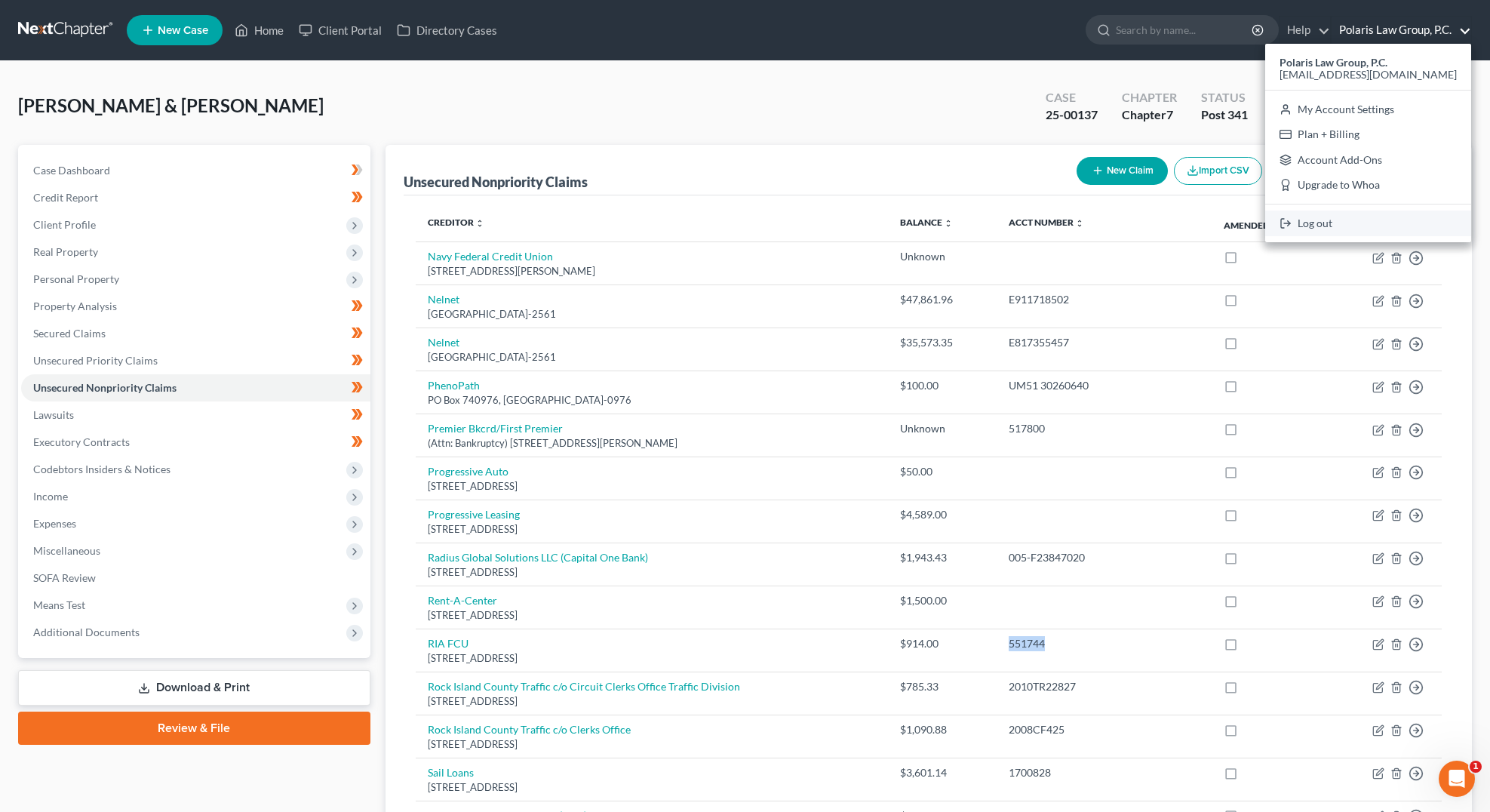
click at [1370, 225] on link "Log out" at bounding box center [1368, 223] width 206 height 25
